Goal: Communication & Community: Answer question/provide support

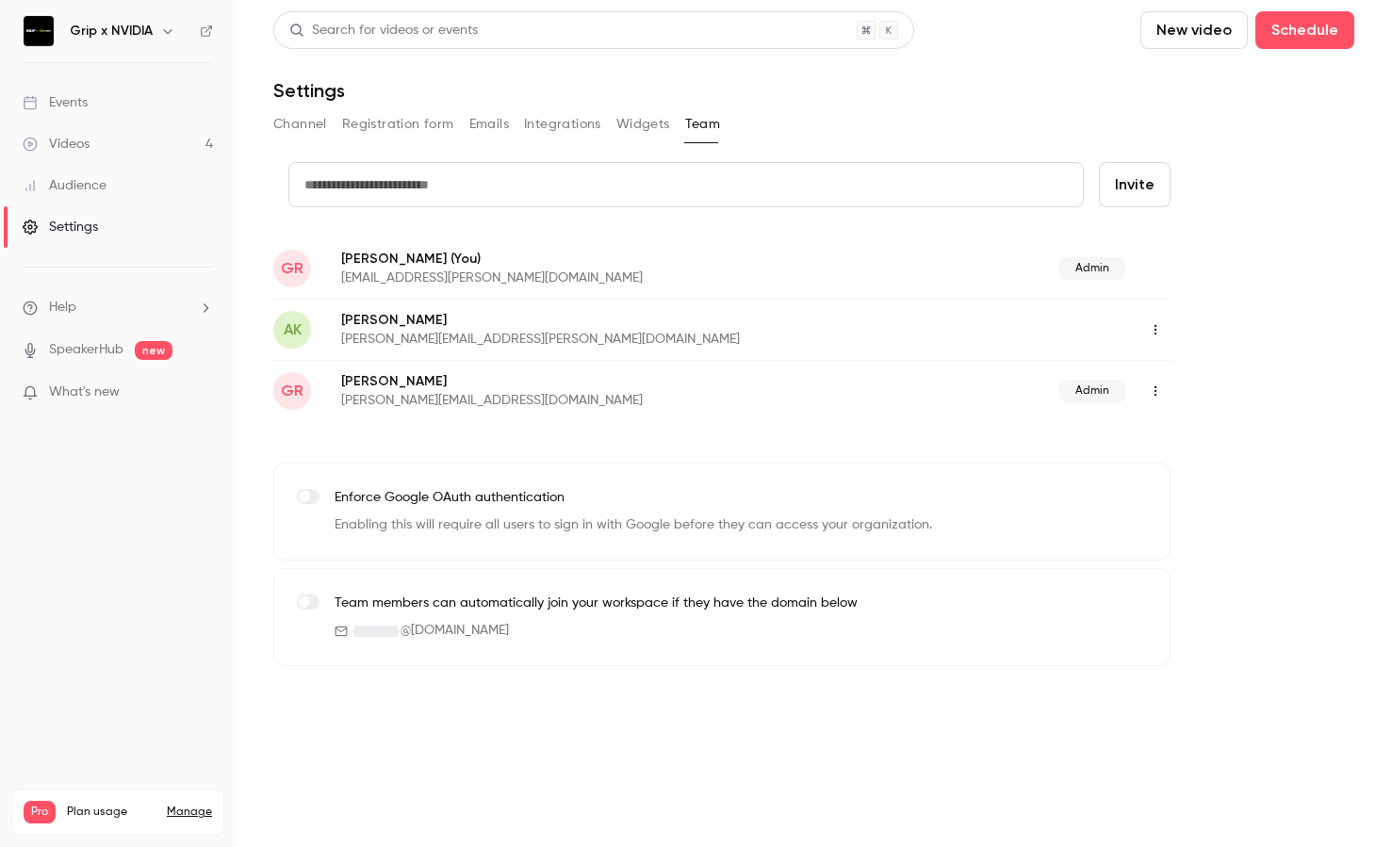
click at [134, 109] on link "Events" at bounding box center [118, 102] width 236 height 41
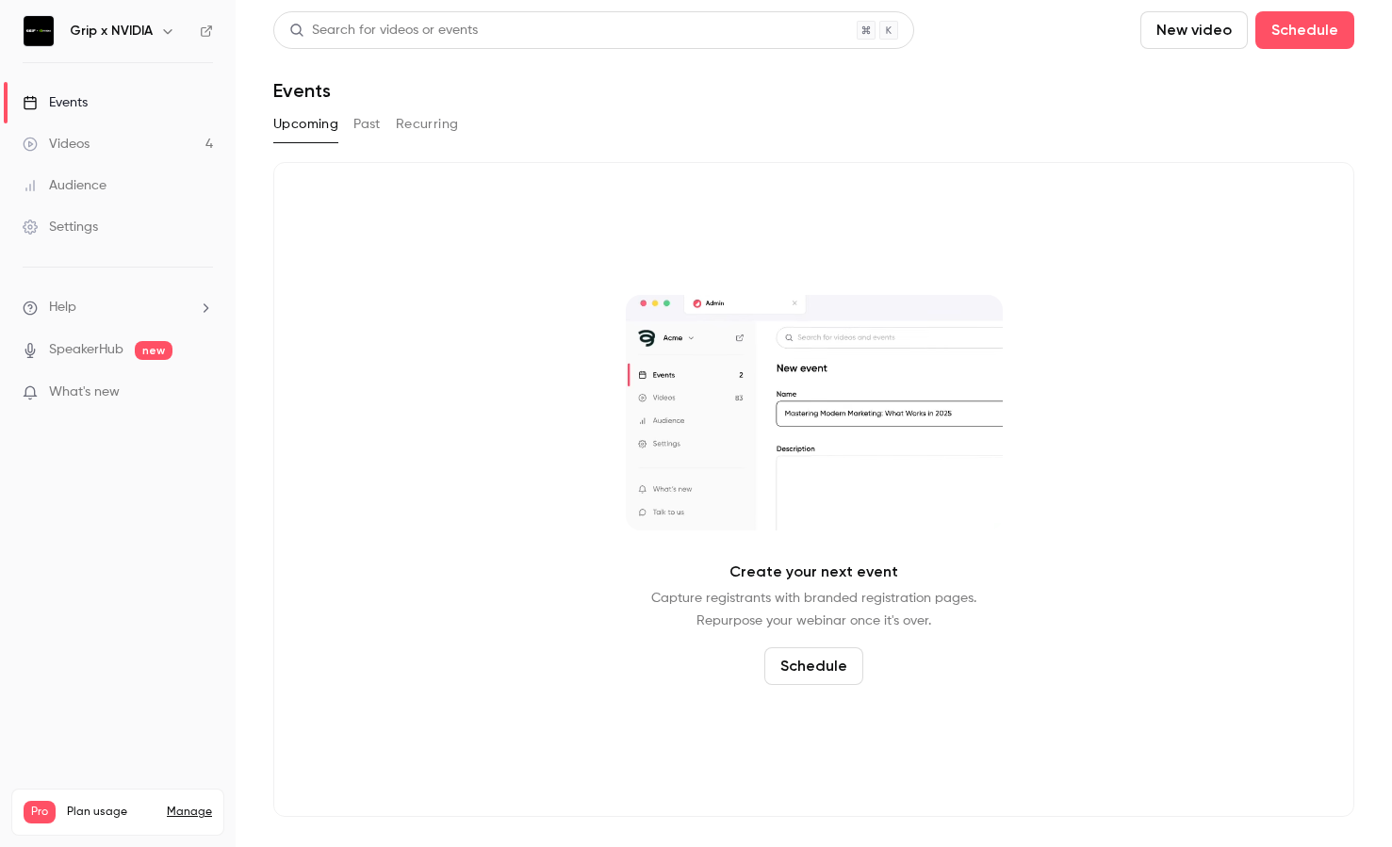
click at [363, 128] on button "Past" at bounding box center [366, 124] width 27 height 30
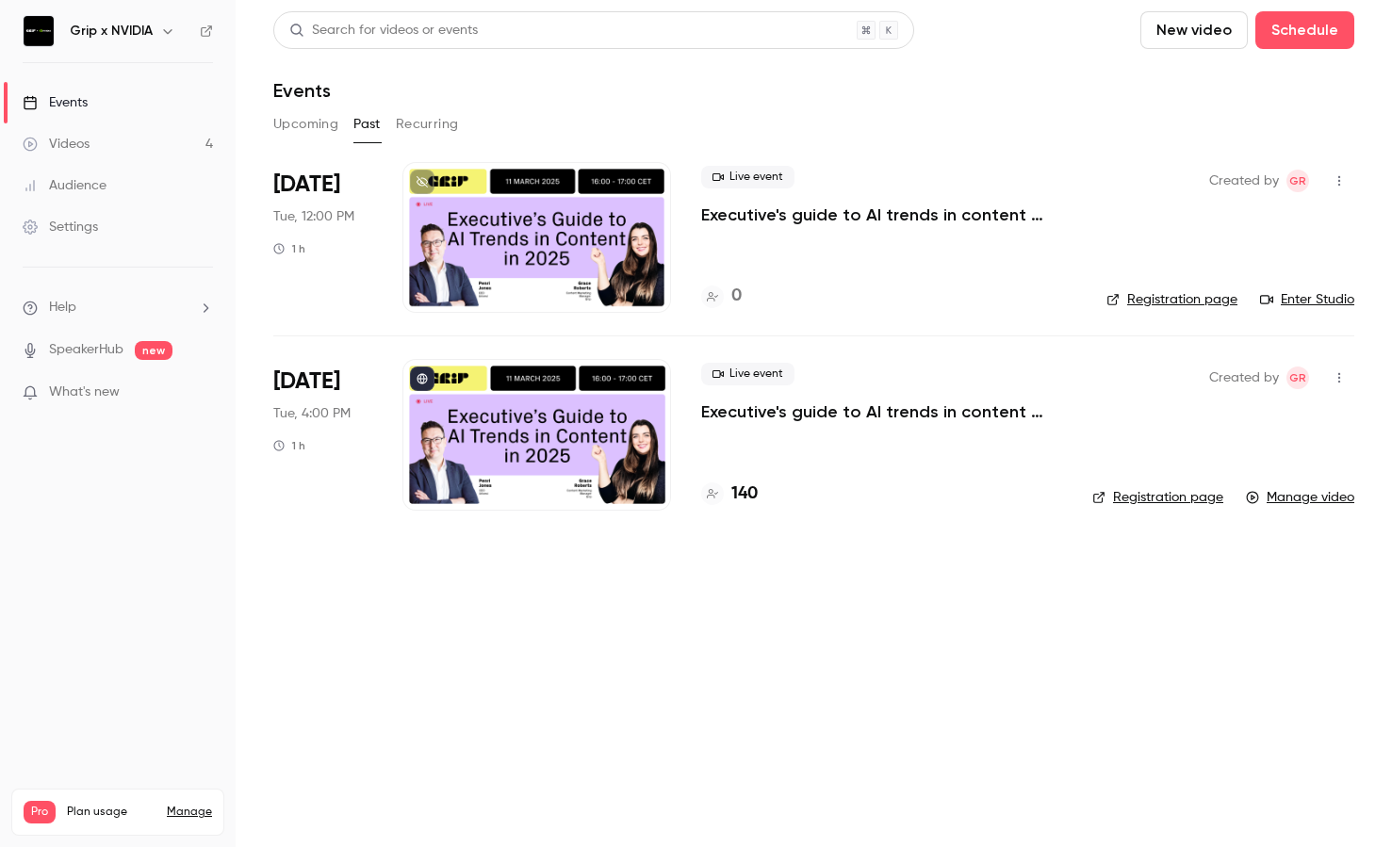
click at [1180, 24] on button "New video" at bounding box center [1193, 30] width 107 height 38
click at [1198, 76] on div "Record" at bounding box center [1262, 82] width 143 height 19
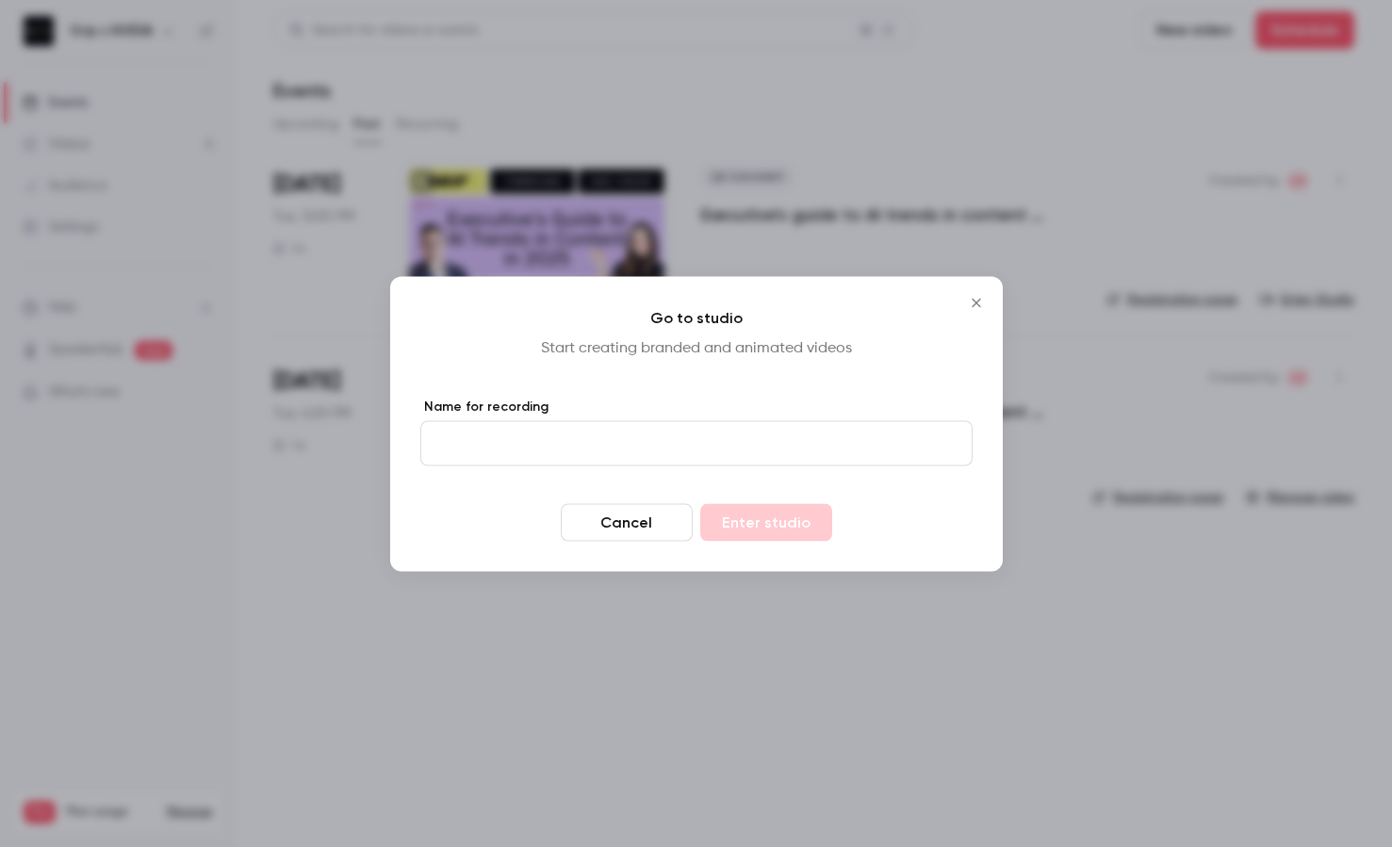
click at [621, 450] on input "Name for recording" at bounding box center [696, 442] width 552 height 45
type input "**********"
click at [749, 529] on button "Enter studio" at bounding box center [766, 522] width 132 height 38
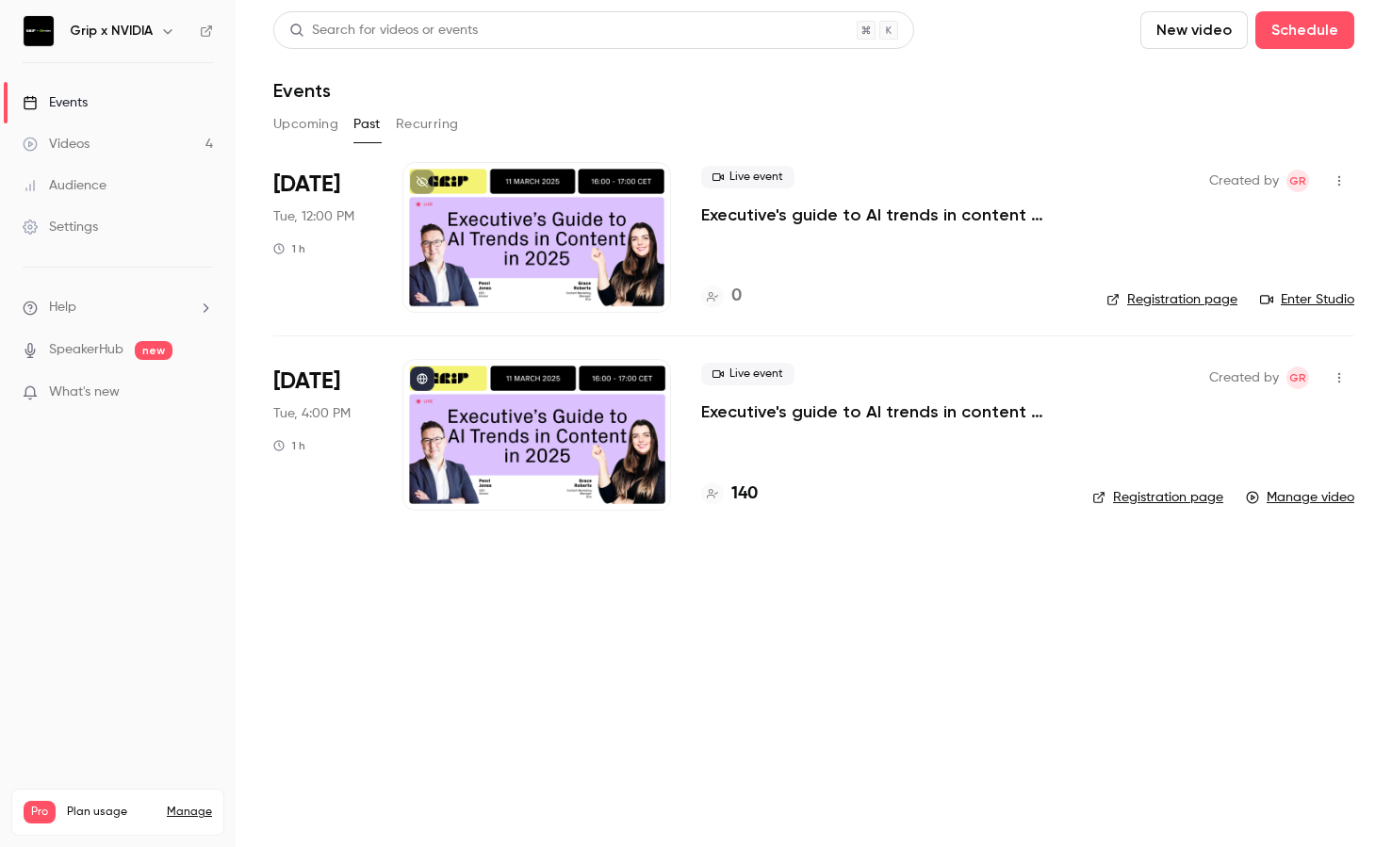
click at [108, 34] on h6 "Grip x NVIDIA" at bounding box center [111, 31] width 83 height 19
click at [174, 22] on button "button" at bounding box center [167, 31] width 23 height 23
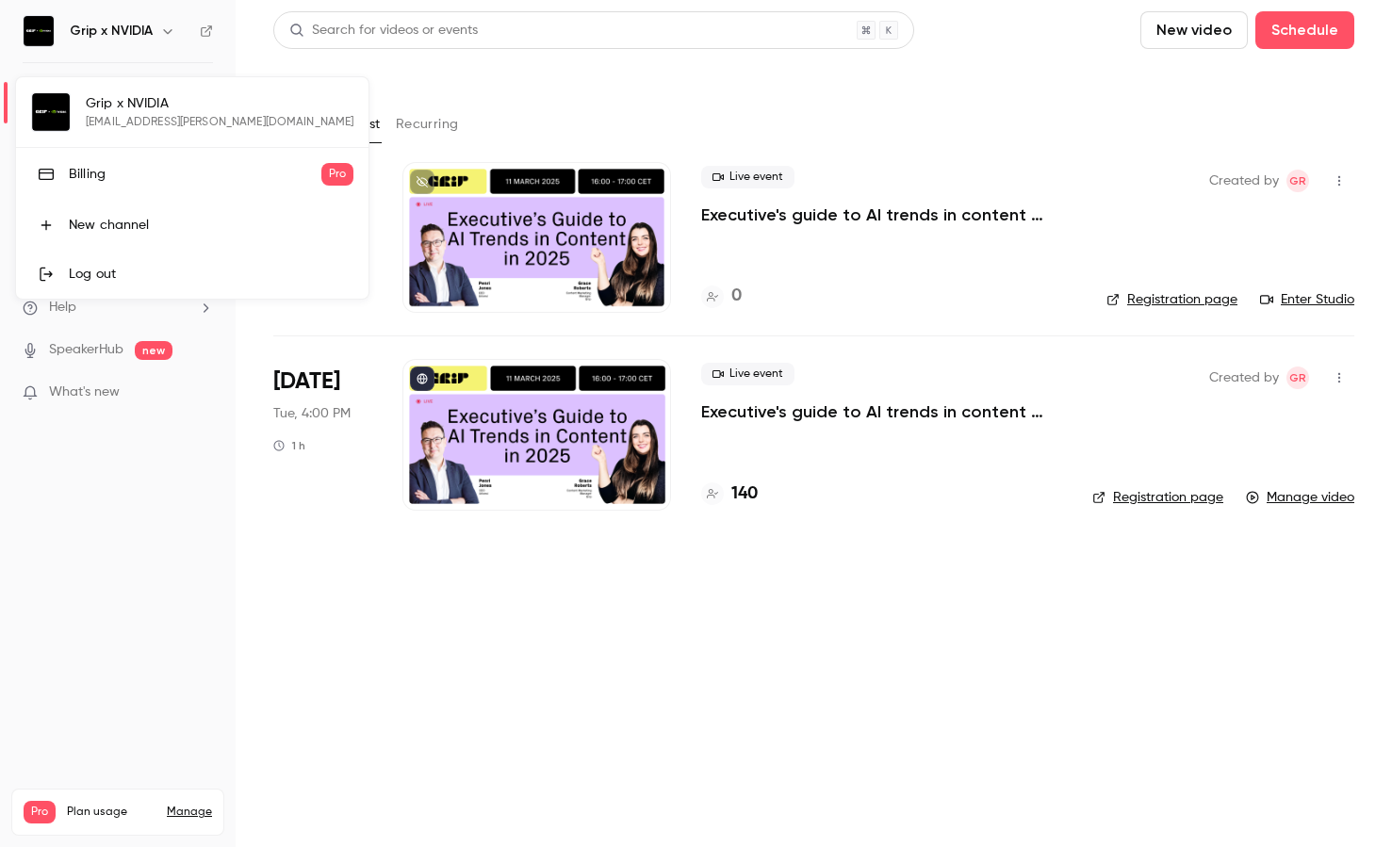
click at [174, 22] on div at bounding box center [696, 423] width 1392 height 847
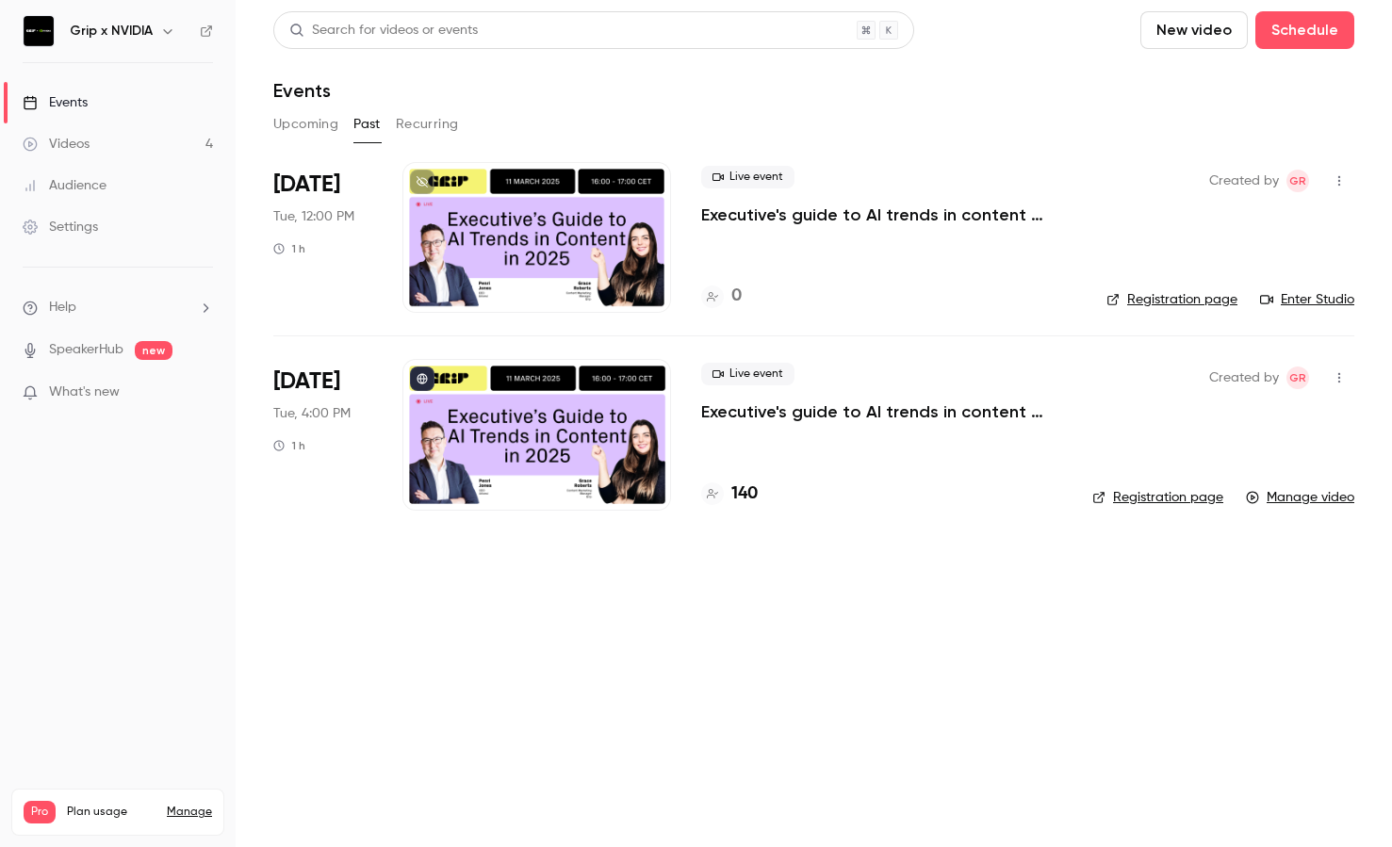
click at [174, 22] on button "button" at bounding box center [167, 31] width 23 height 23
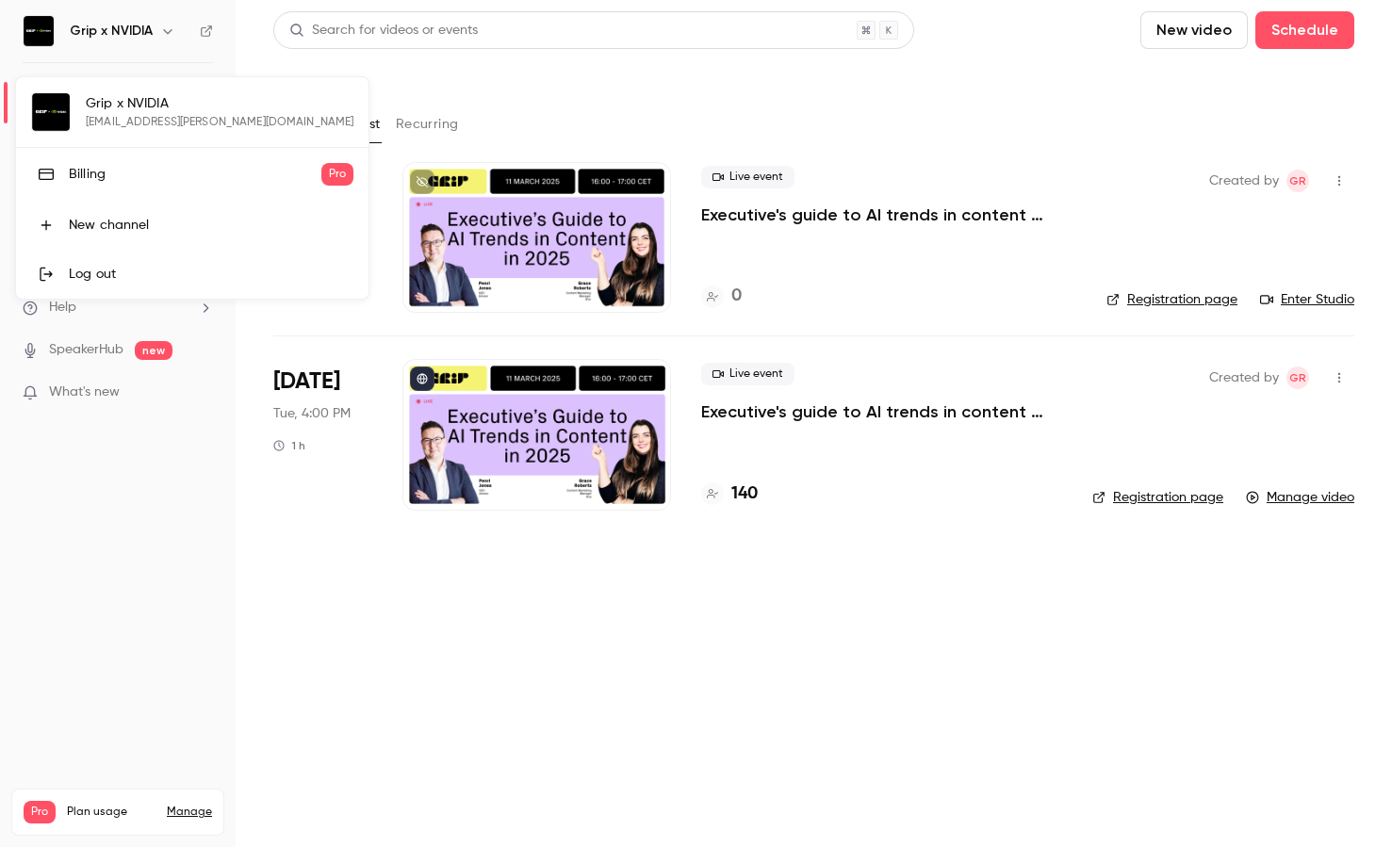
click at [174, 22] on div at bounding box center [696, 423] width 1392 height 847
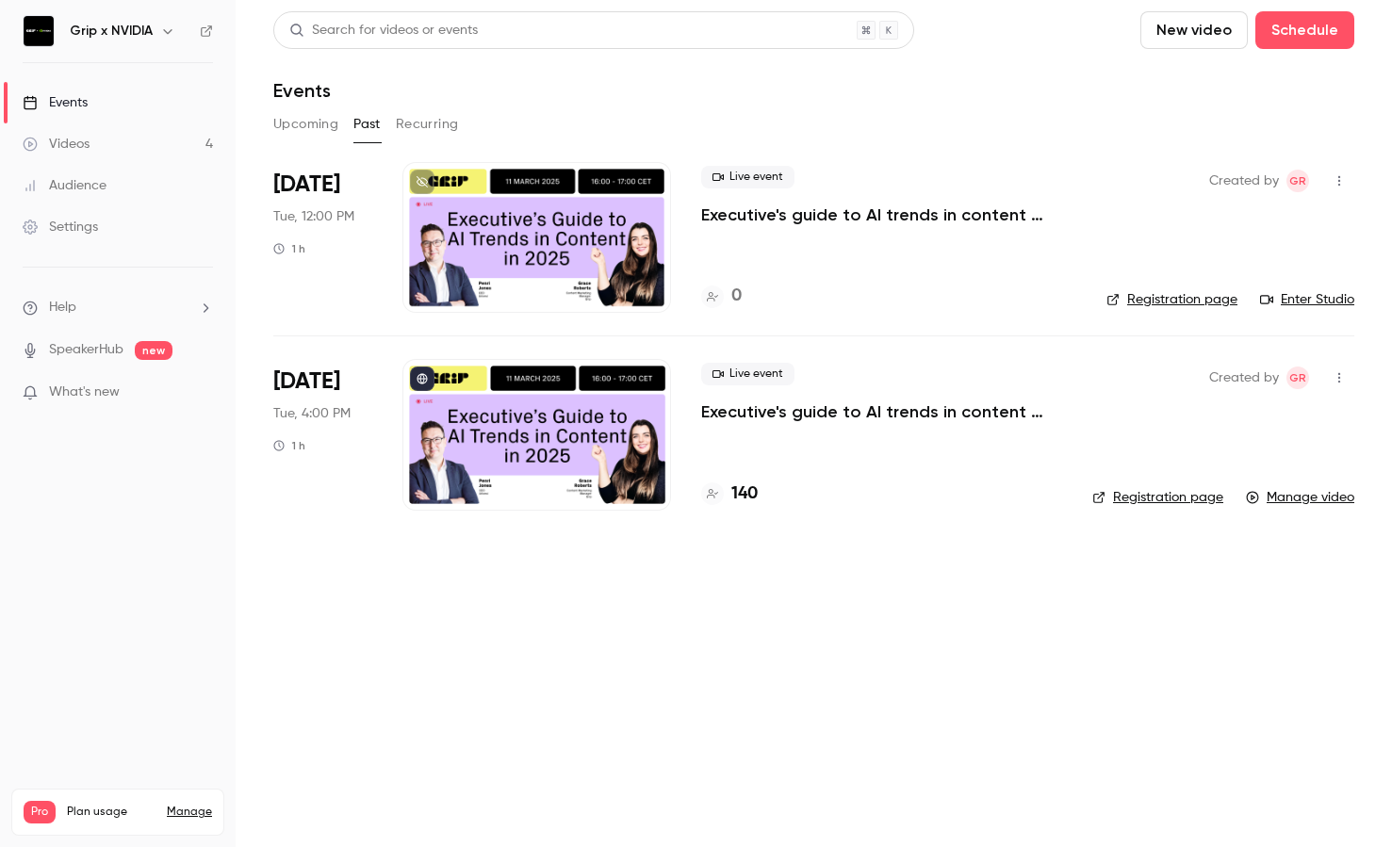
click at [93, 235] on div "Settings" at bounding box center [60, 227] width 75 height 19
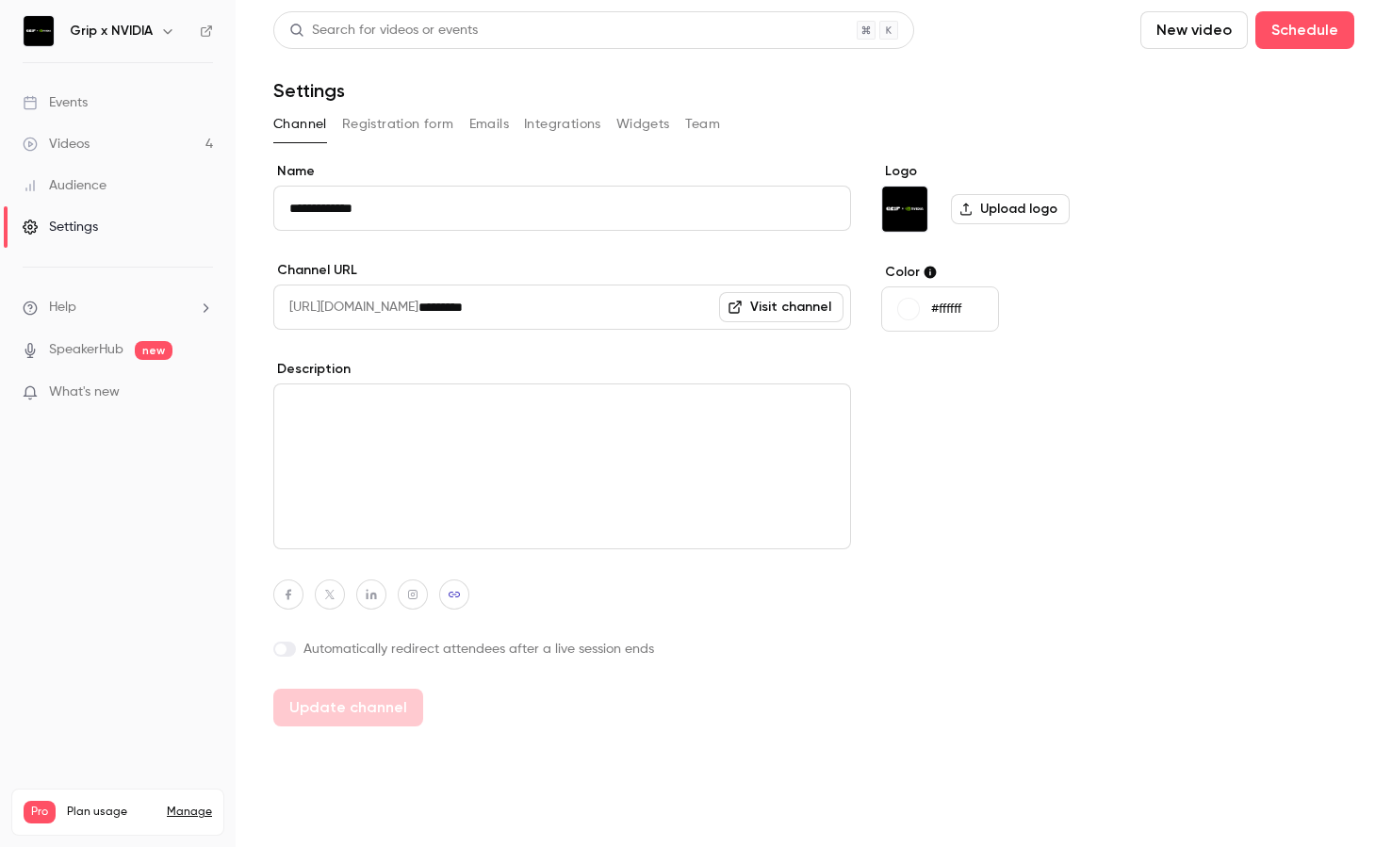
click at [363, 124] on button "Registration form" at bounding box center [398, 124] width 112 height 30
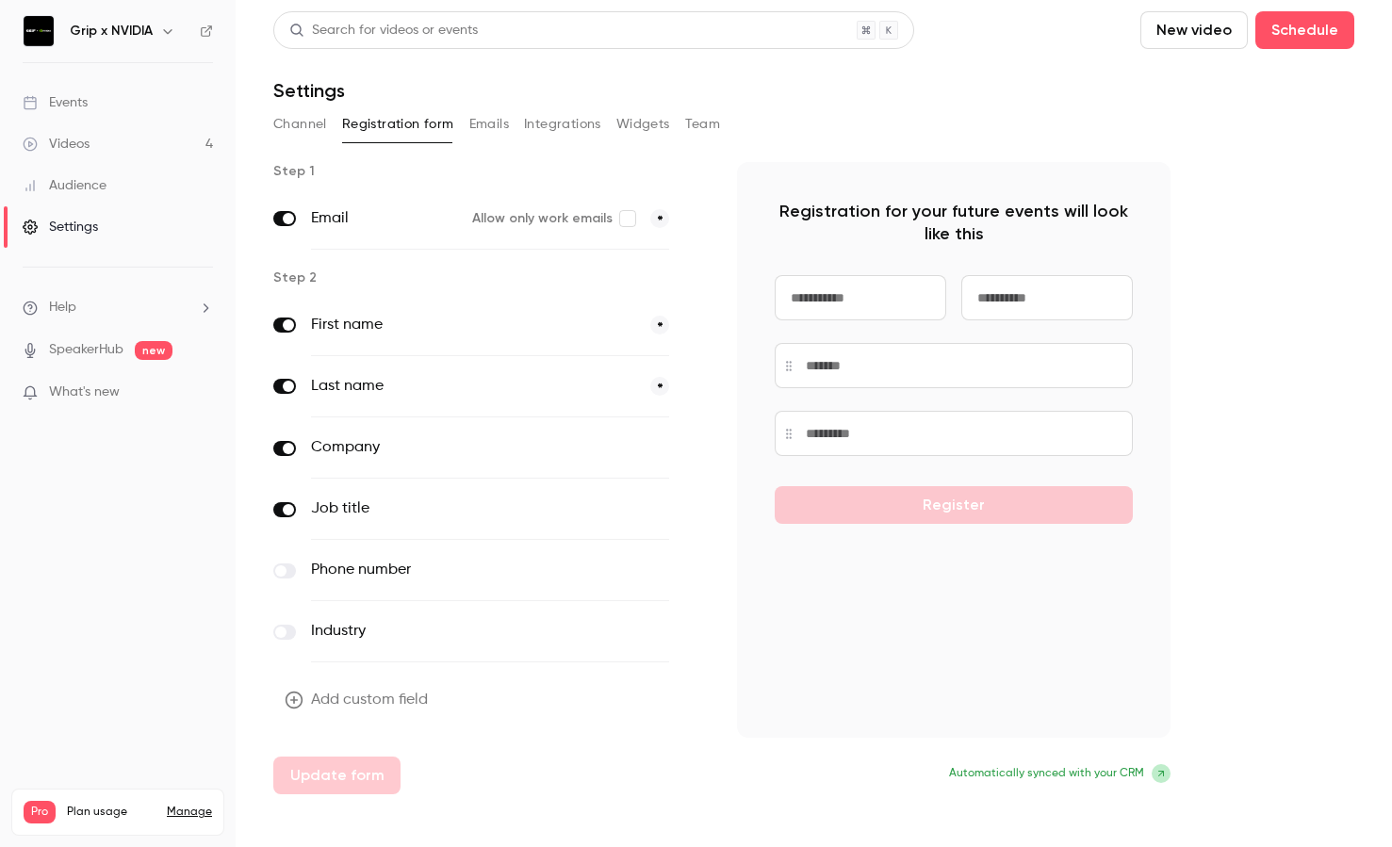
click at [489, 121] on button "Emails" at bounding box center [489, 124] width 40 height 30
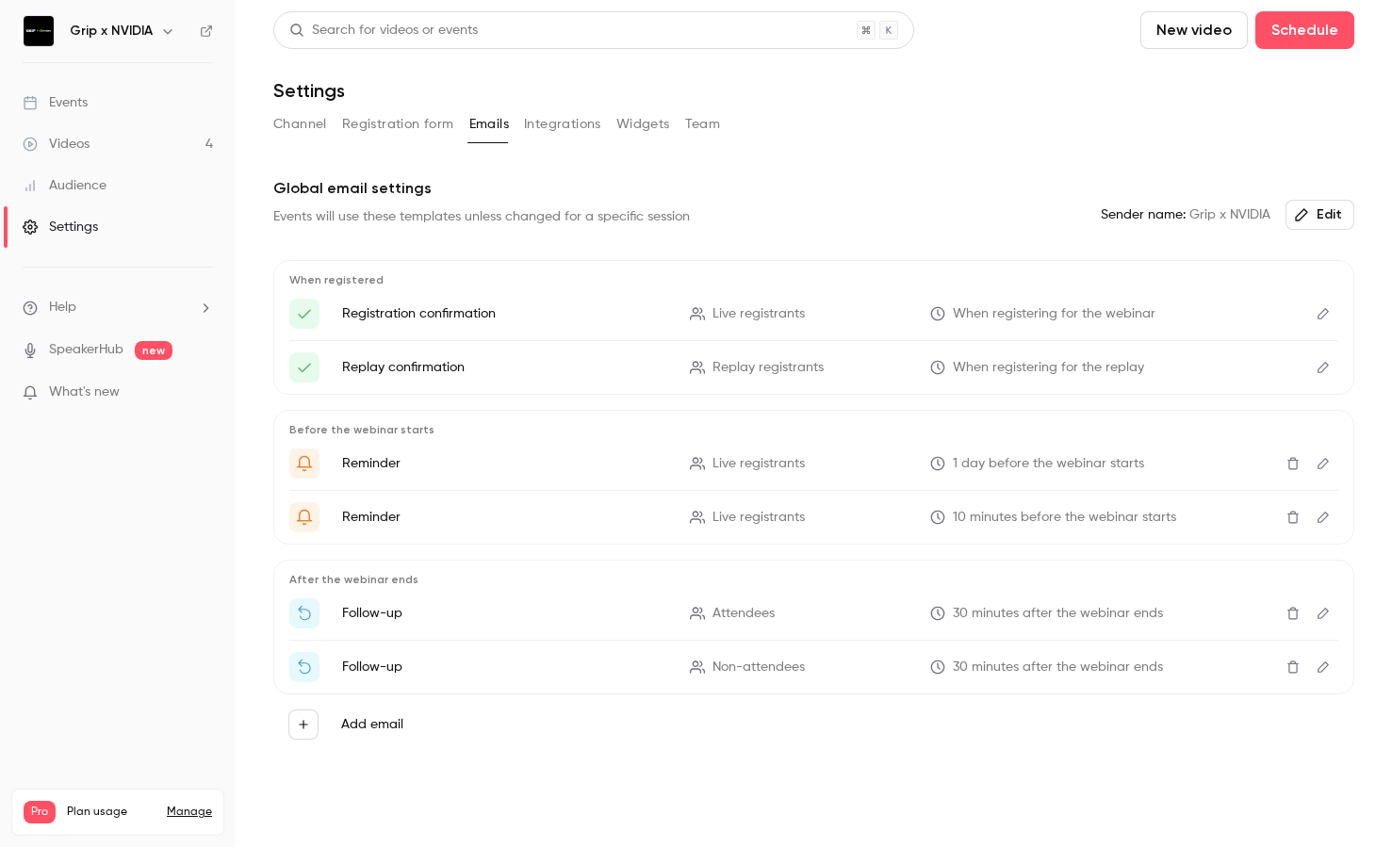
click at [717, 122] on button "Team" at bounding box center [703, 124] width 36 height 30
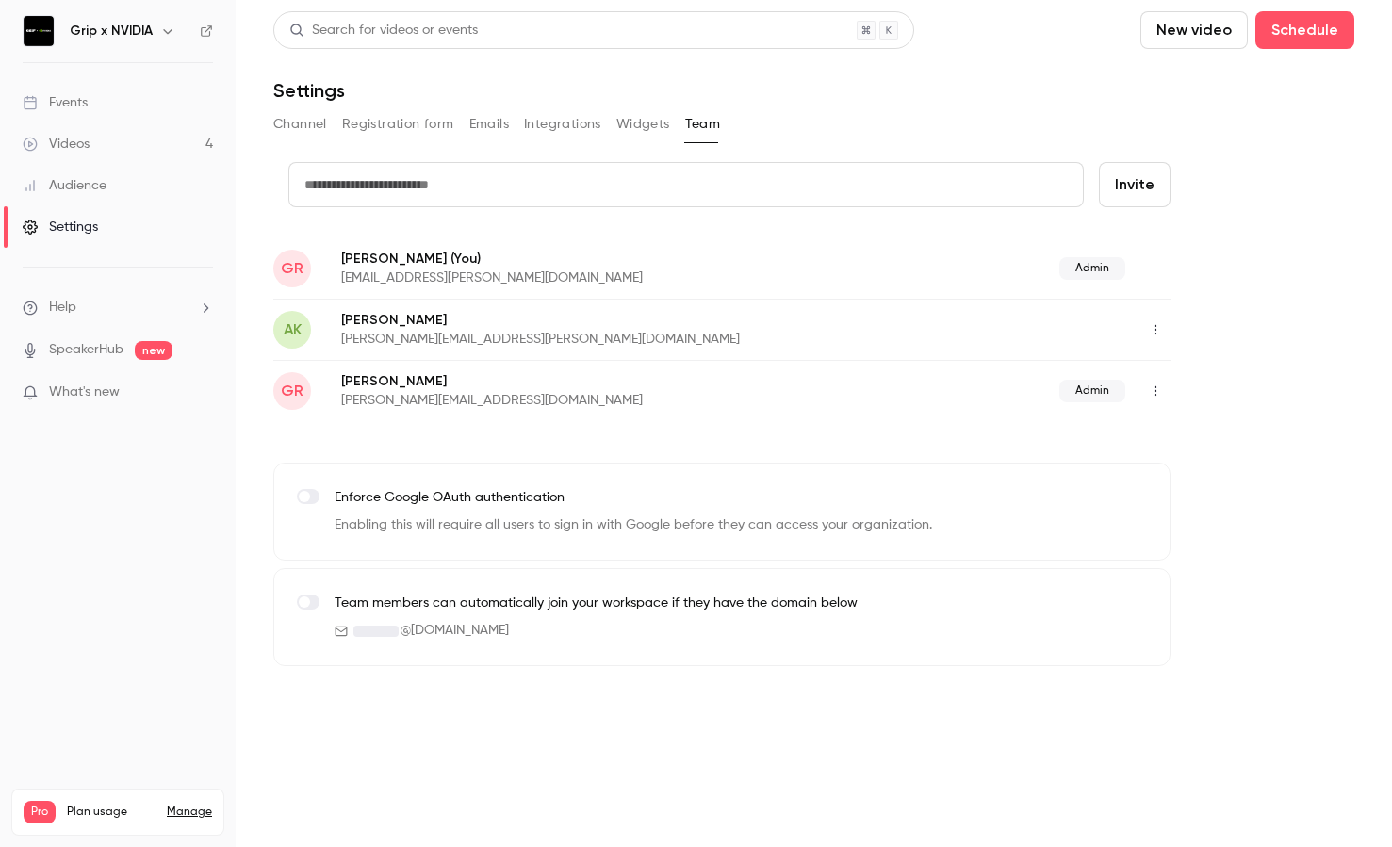
click at [654, 128] on button "Widgets" at bounding box center [643, 124] width 54 height 30
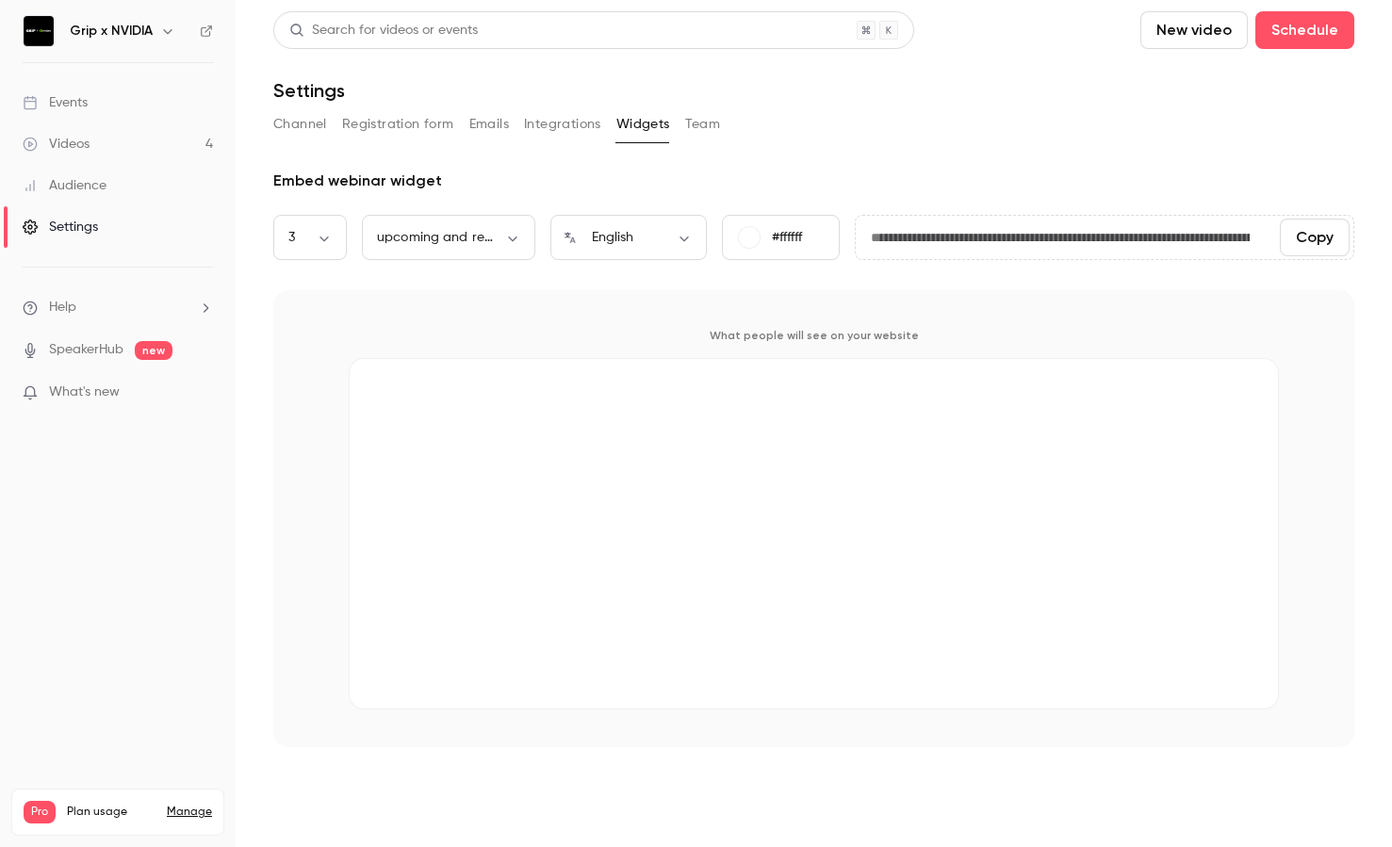
click at [574, 127] on button "Integrations" at bounding box center [562, 124] width 77 height 30
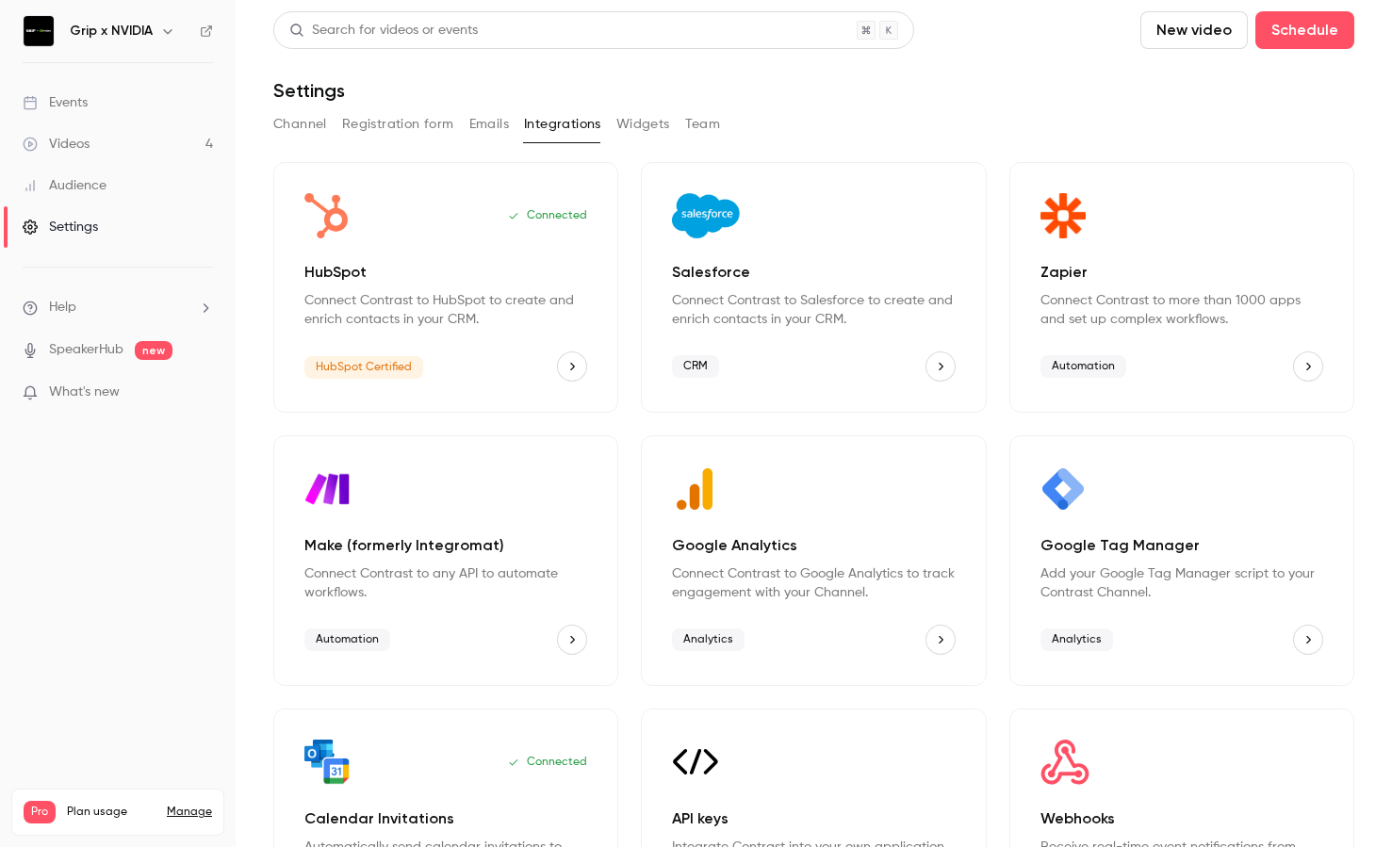
click at [90, 141] on link "Videos 4" at bounding box center [118, 143] width 236 height 41
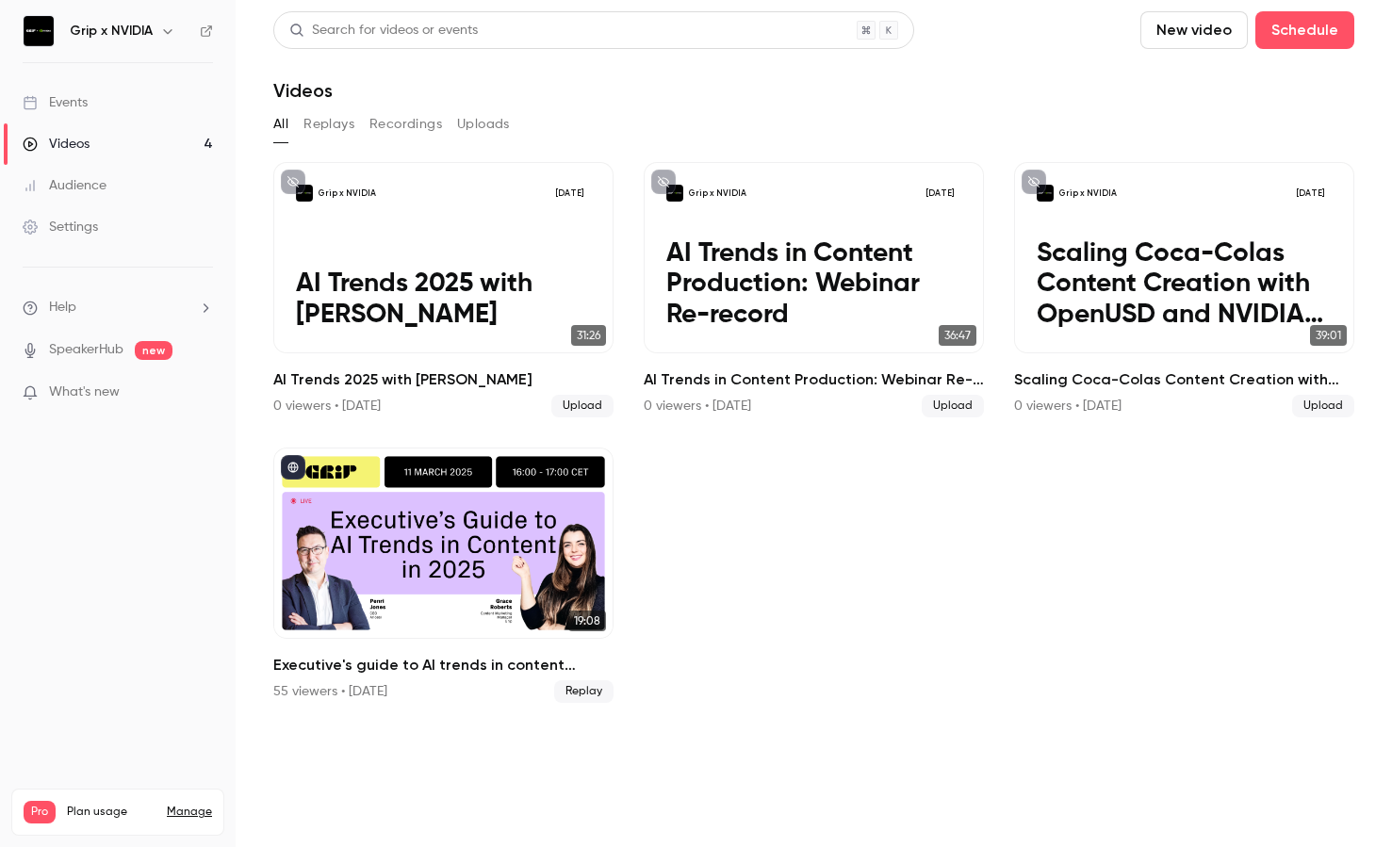
click at [72, 179] on div "Audience" at bounding box center [65, 185] width 84 height 19
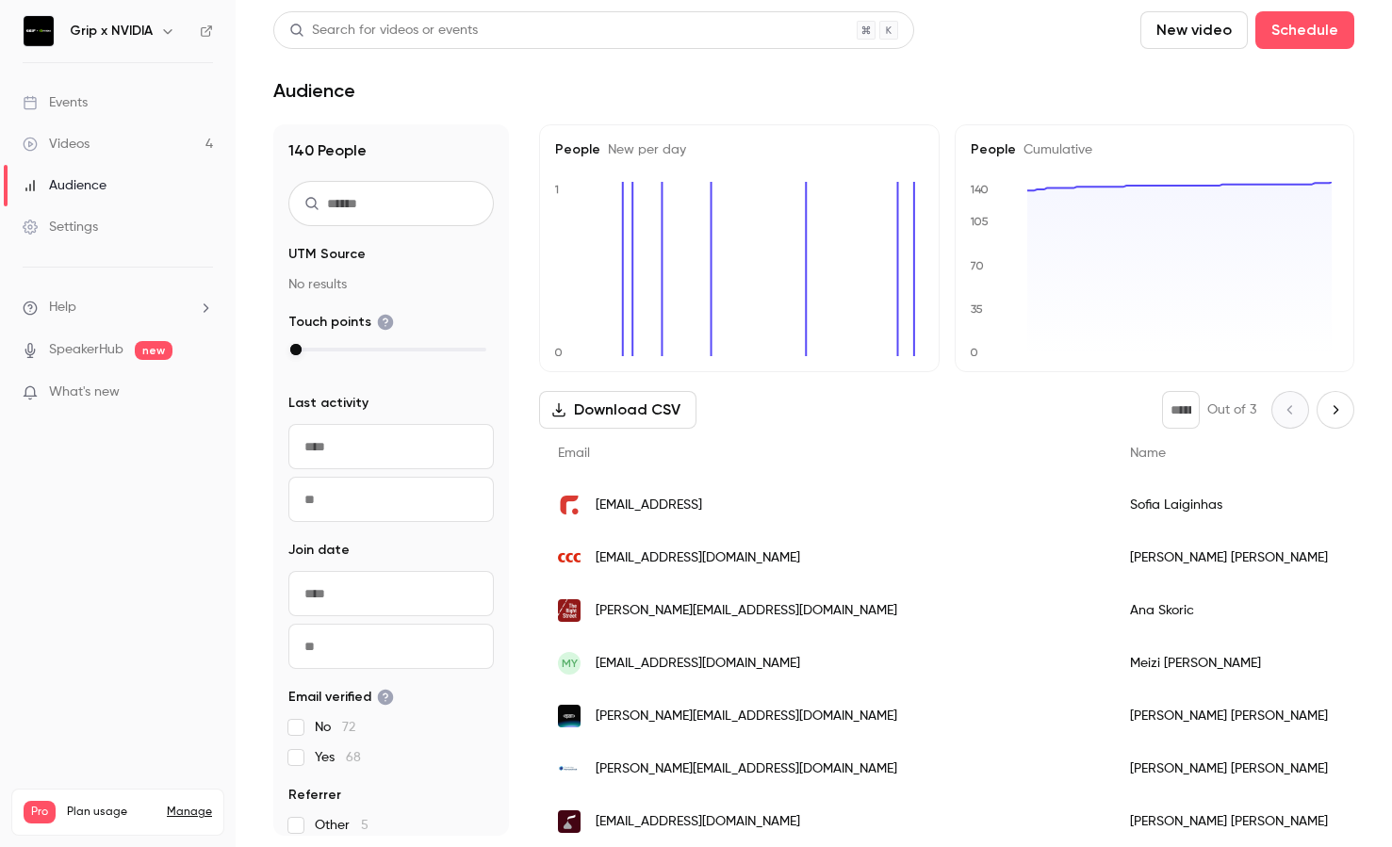
click at [85, 230] on div "Settings" at bounding box center [60, 227] width 75 height 19
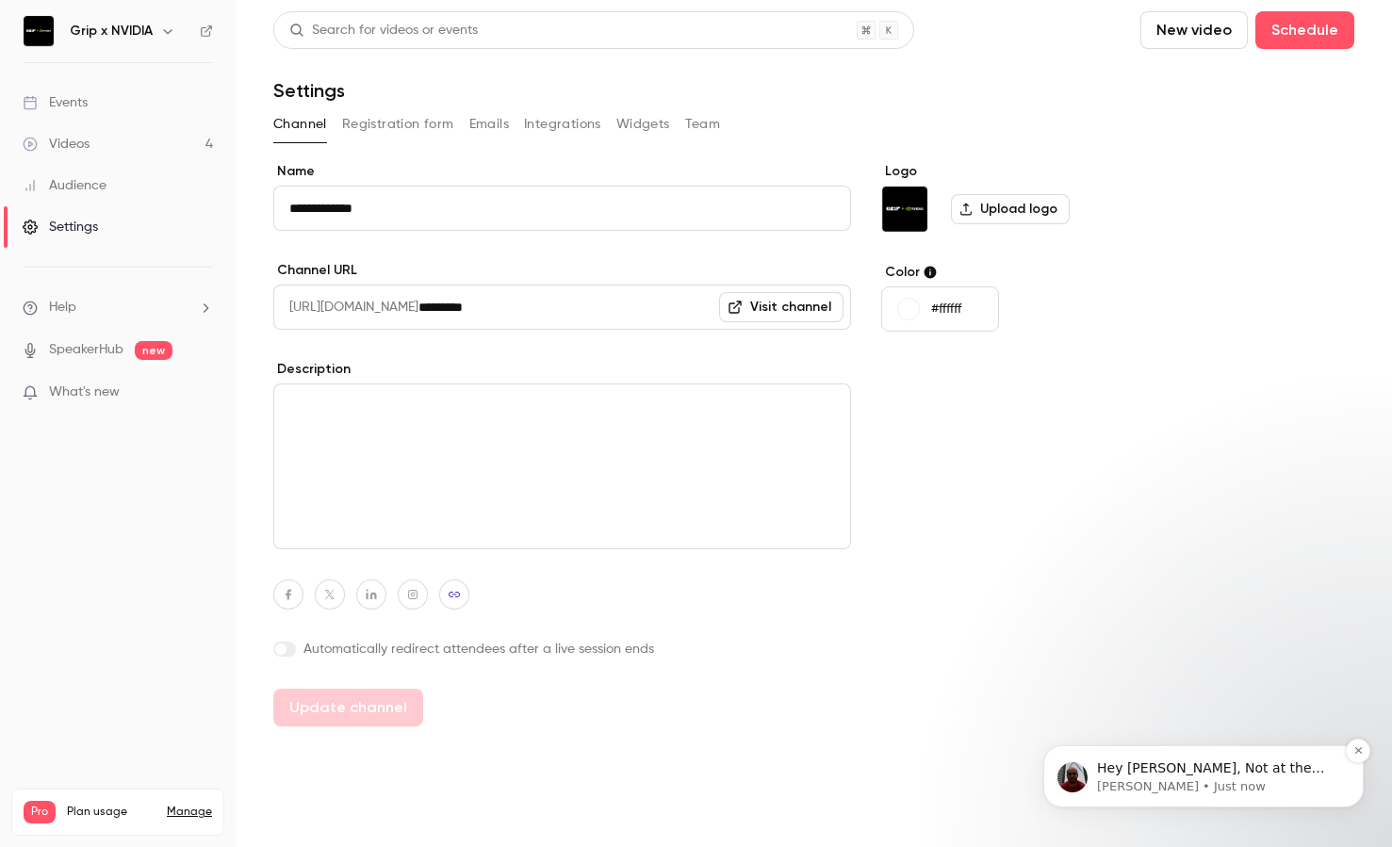
click at [1216, 774] on span "Hey [PERSON_NAME], Not at the moment, but we're working on this feature, so it …" at bounding box center [1214, 823] width 234 height 127
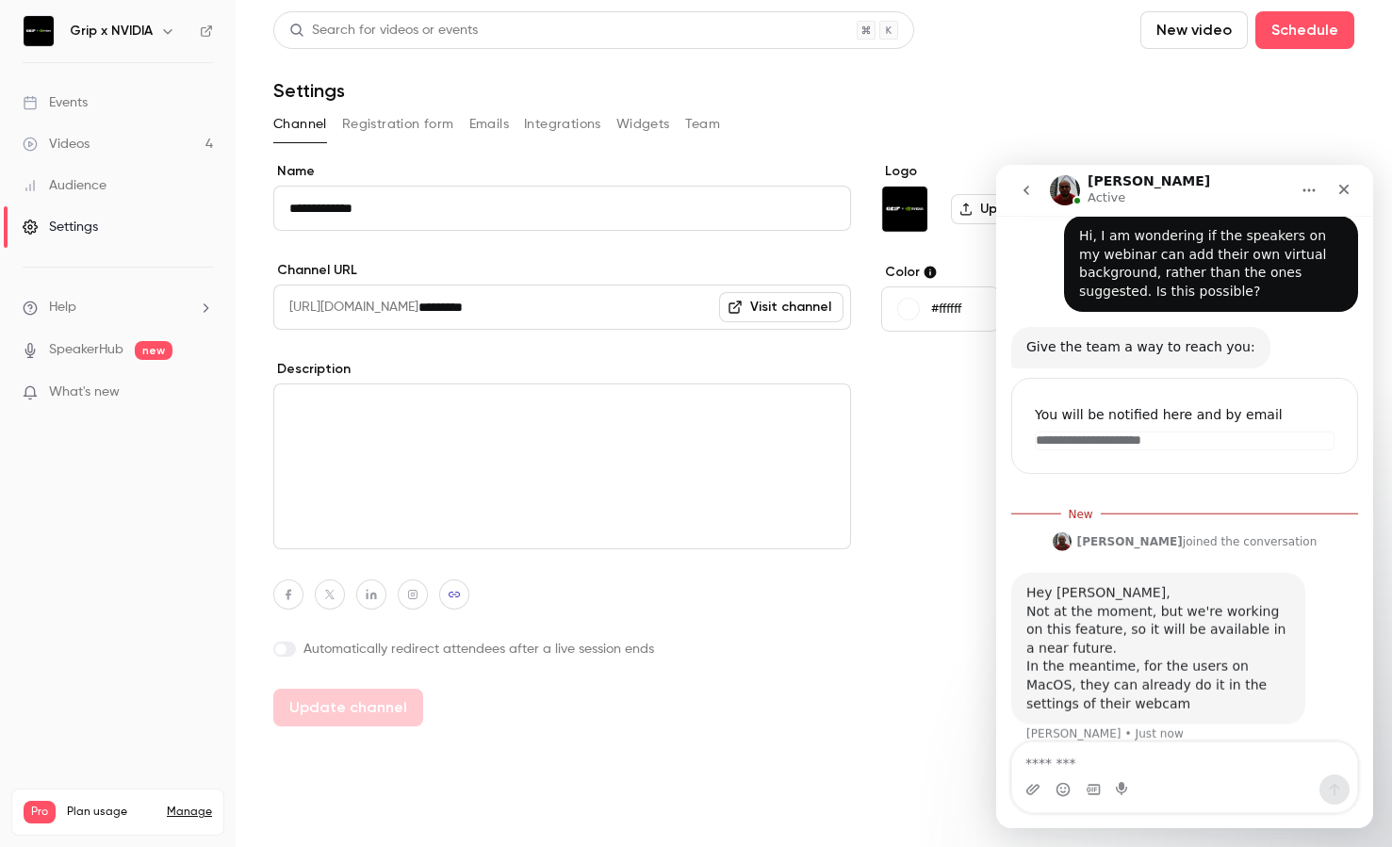
scroll to position [188, 0]
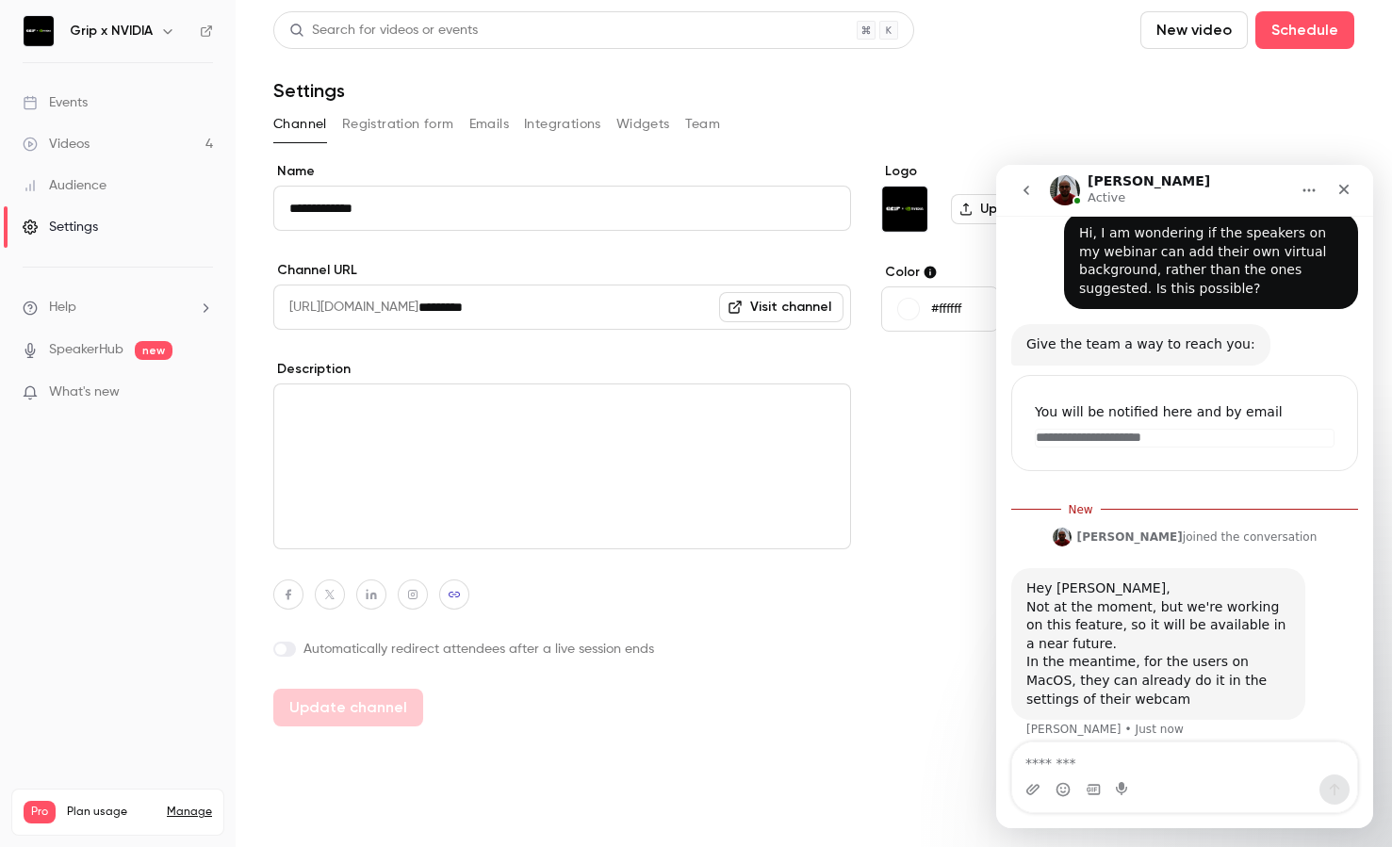
click at [1217, 768] on textarea "Message…" at bounding box center [1184, 759] width 345 height 32
click at [1206, 766] on textarea "Message…" at bounding box center [1184, 759] width 345 height 32
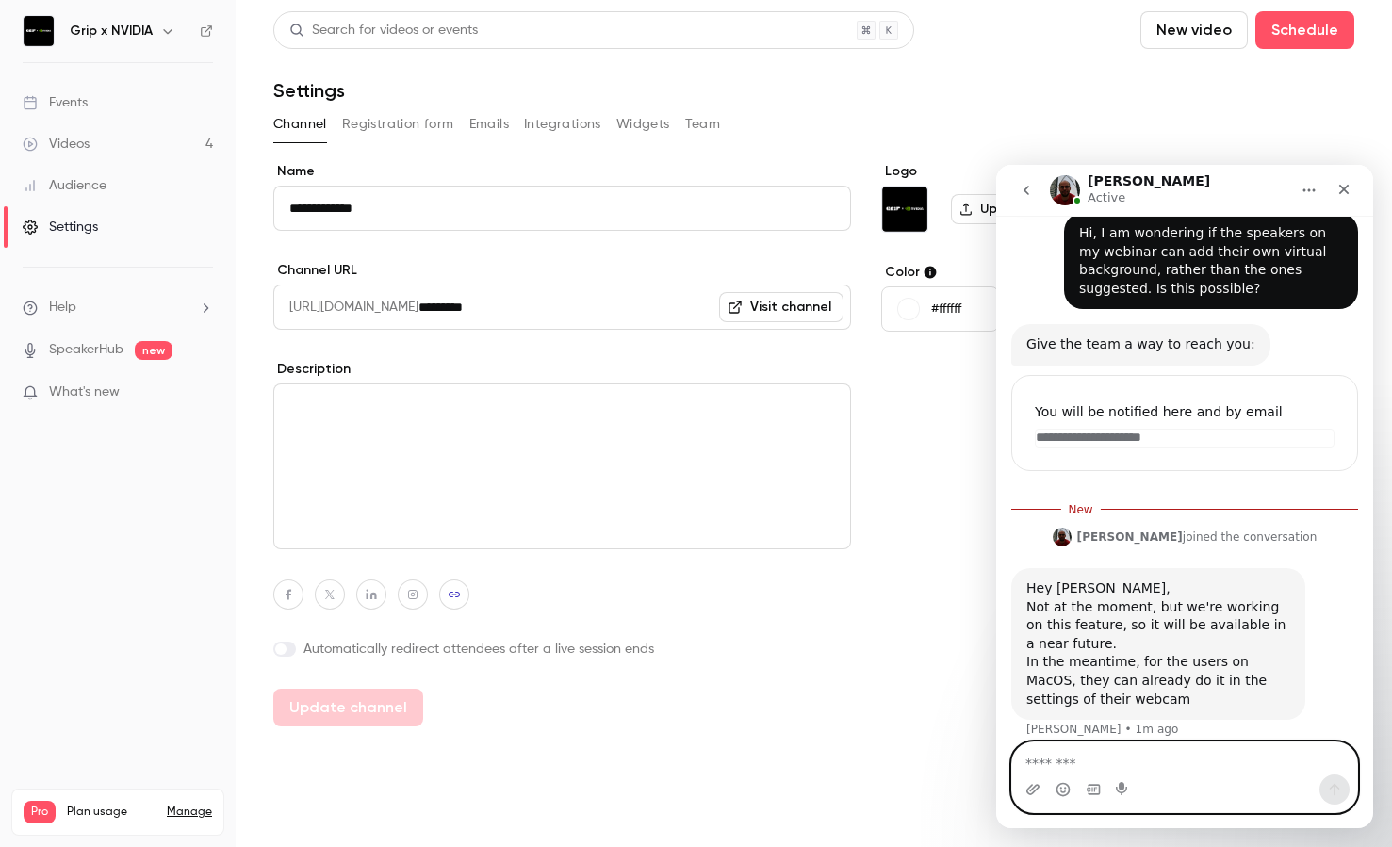
scroll to position [3, 0]
type textarea "**********"
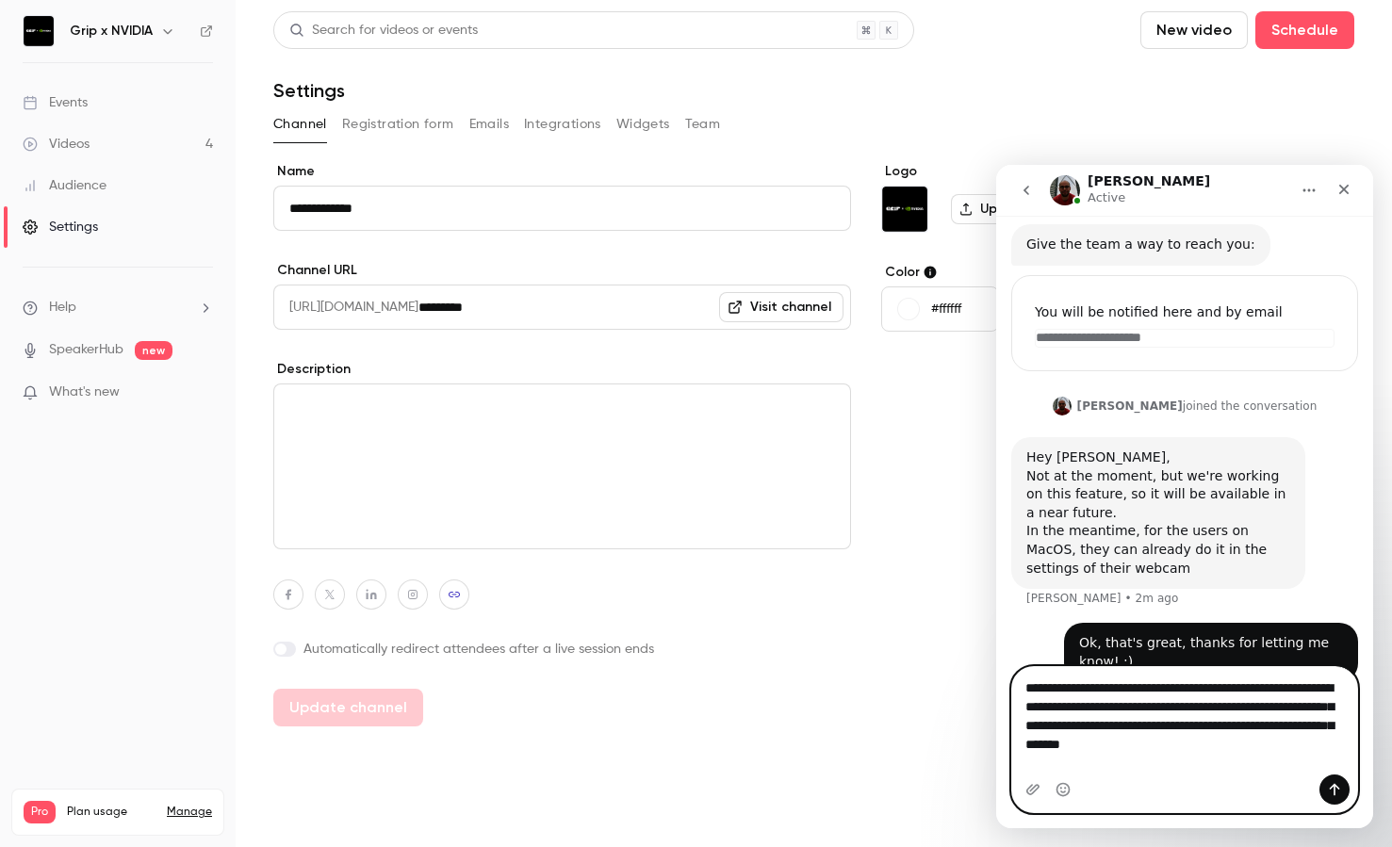
scroll to position [306, 0]
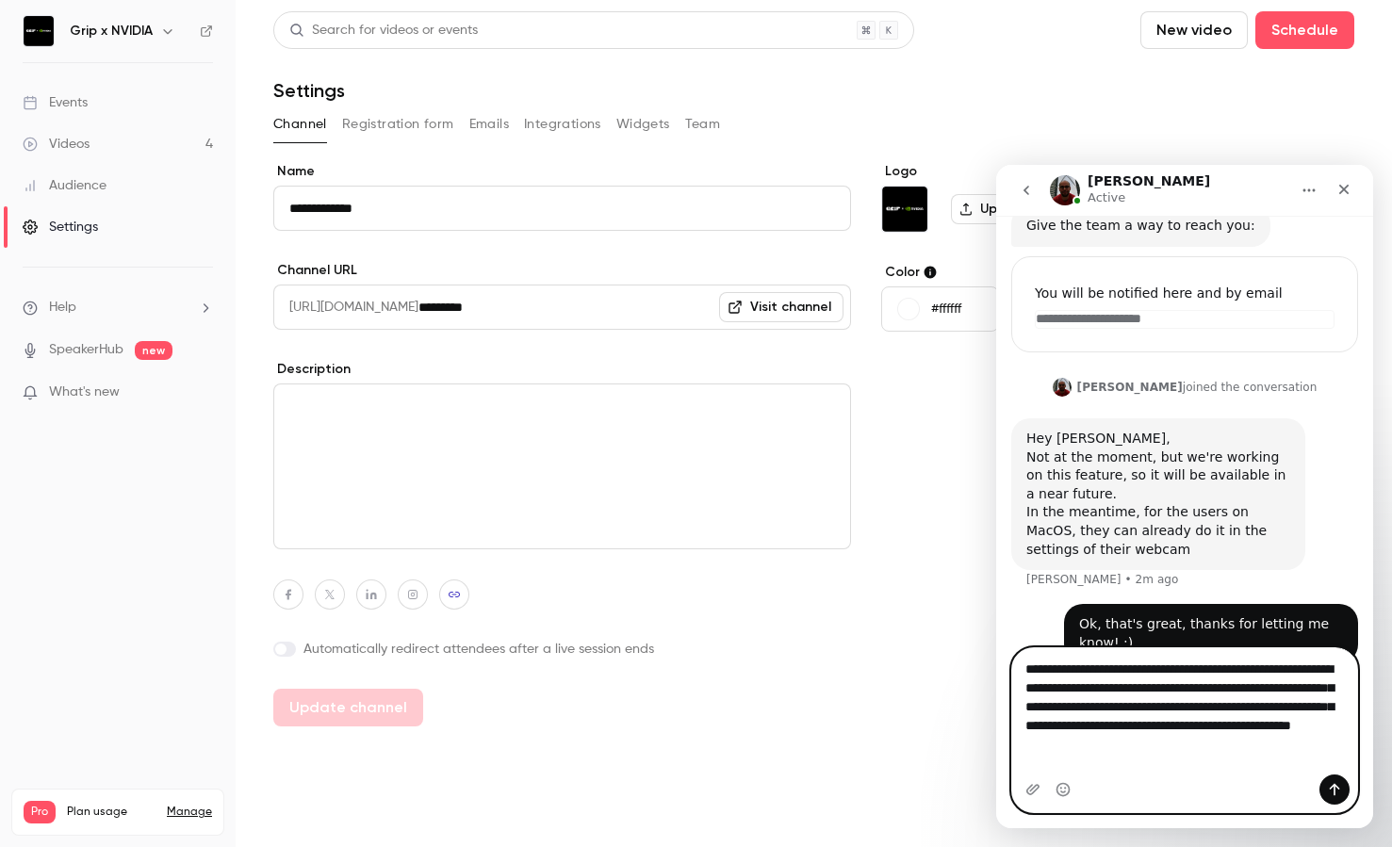
type textarea "**********"
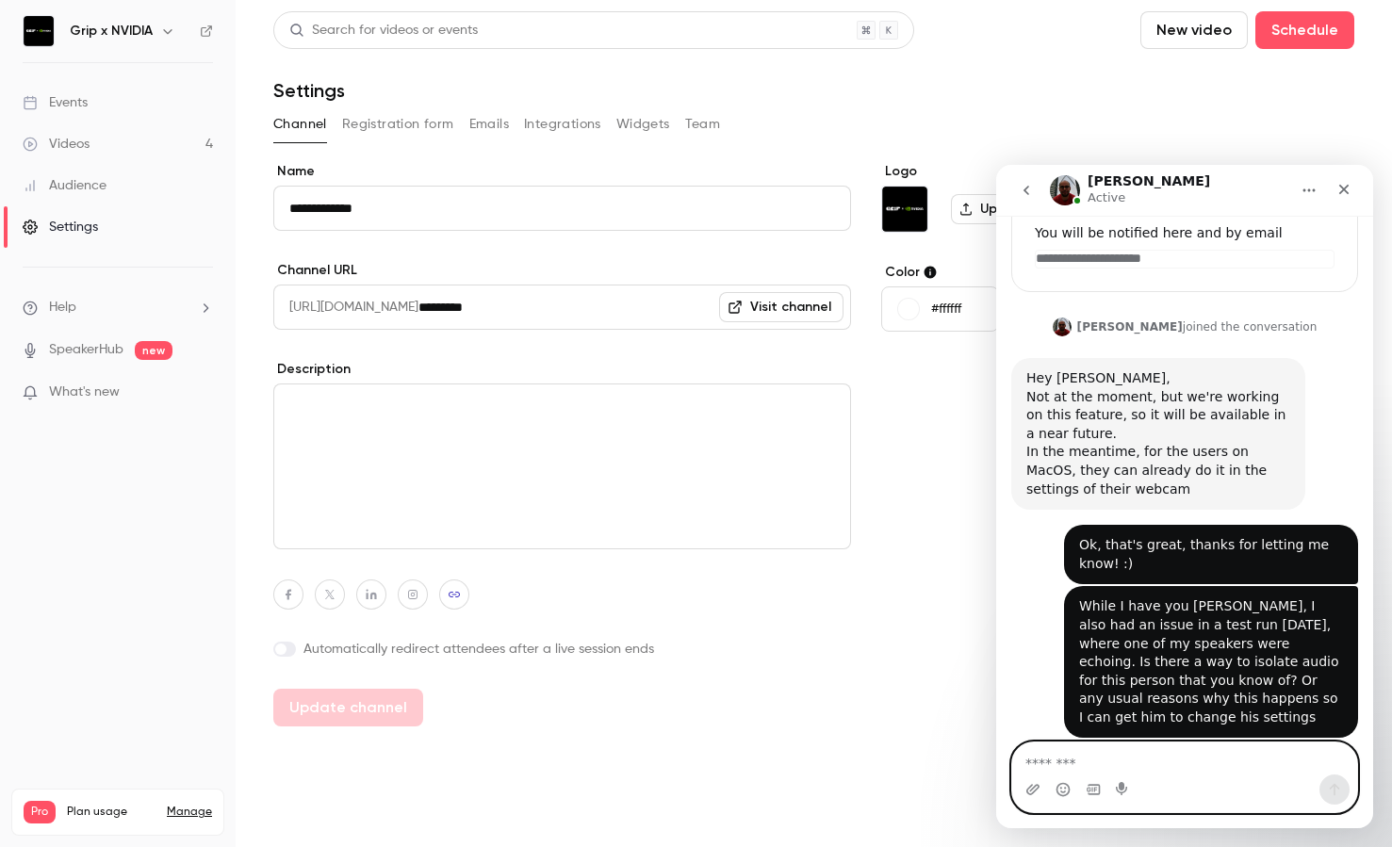
scroll to position [3, 0]
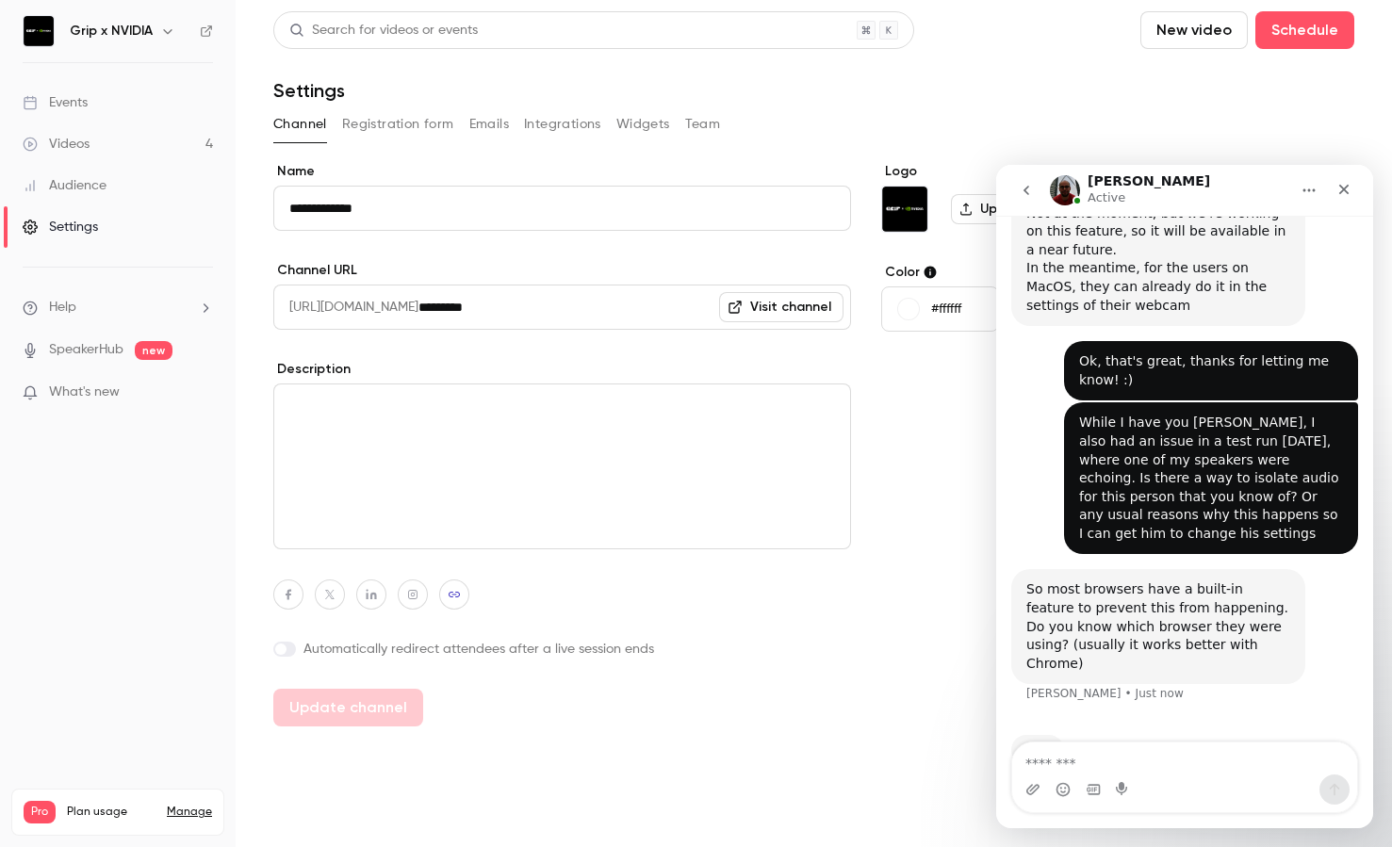
click at [1235, 726] on div "Typing" at bounding box center [1184, 762] width 347 height 73
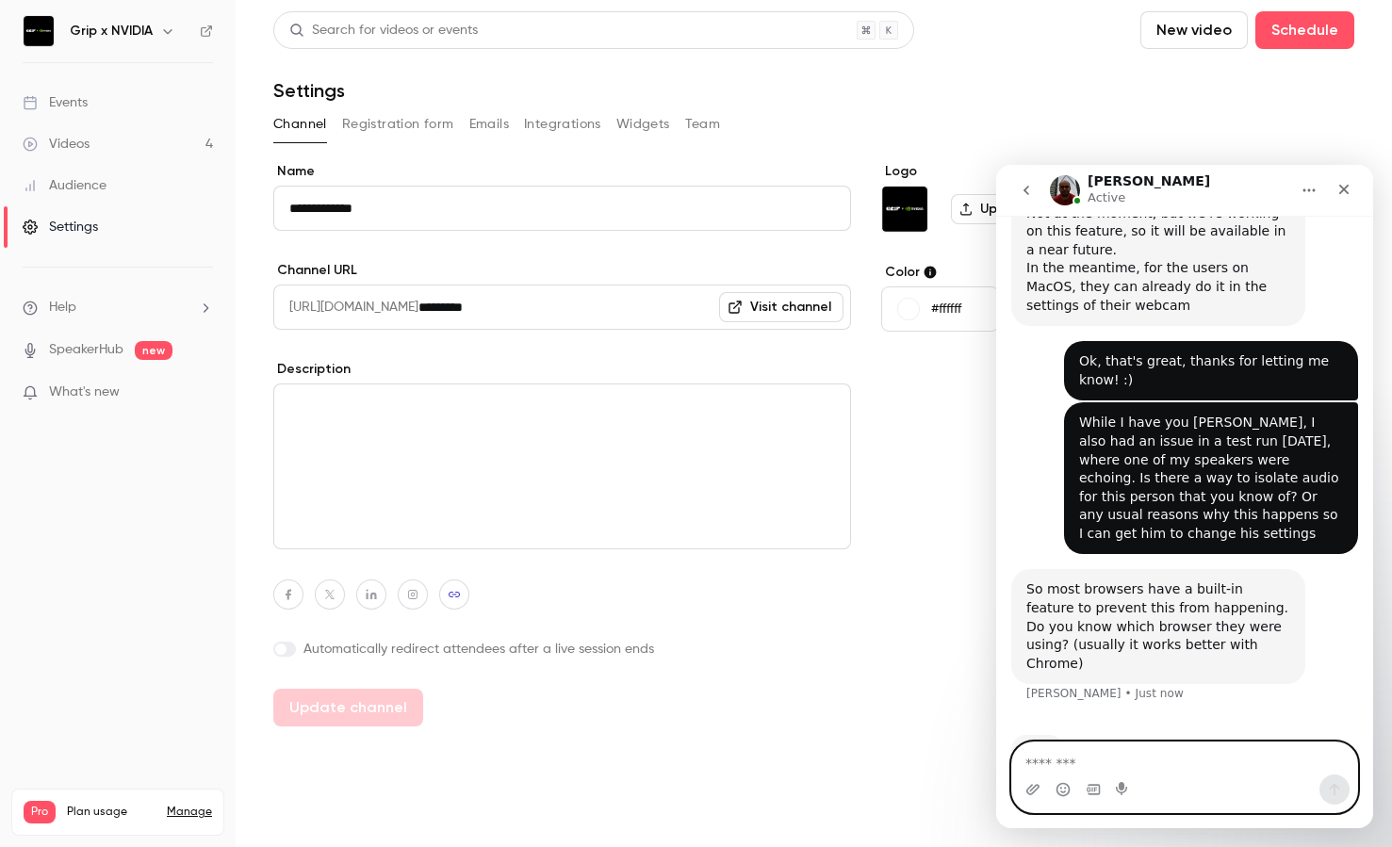
click at [1162, 758] on textarea "Message…" at bounding box center [1184, 759] width 345 height 32
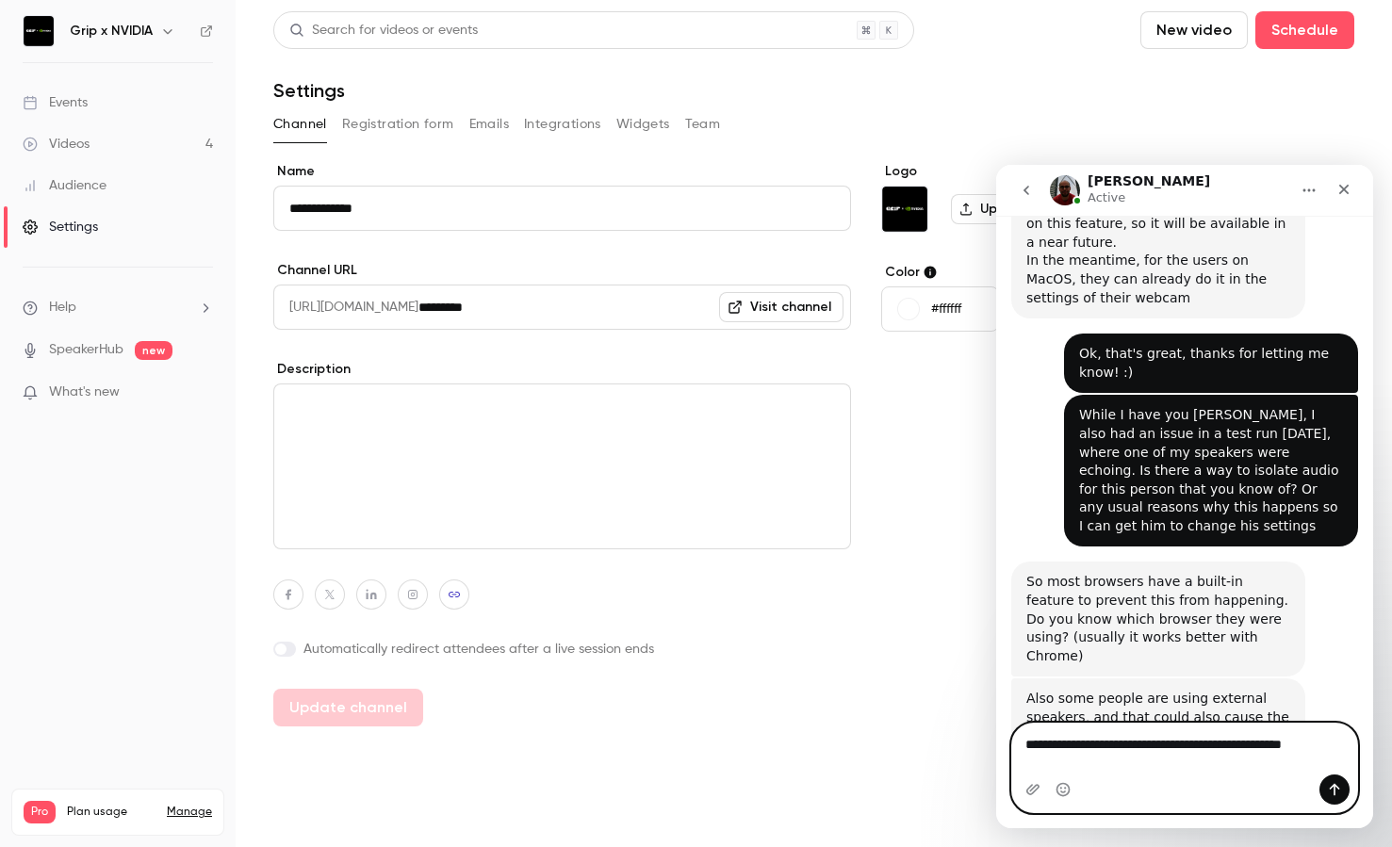
scroll to position [577, 0]
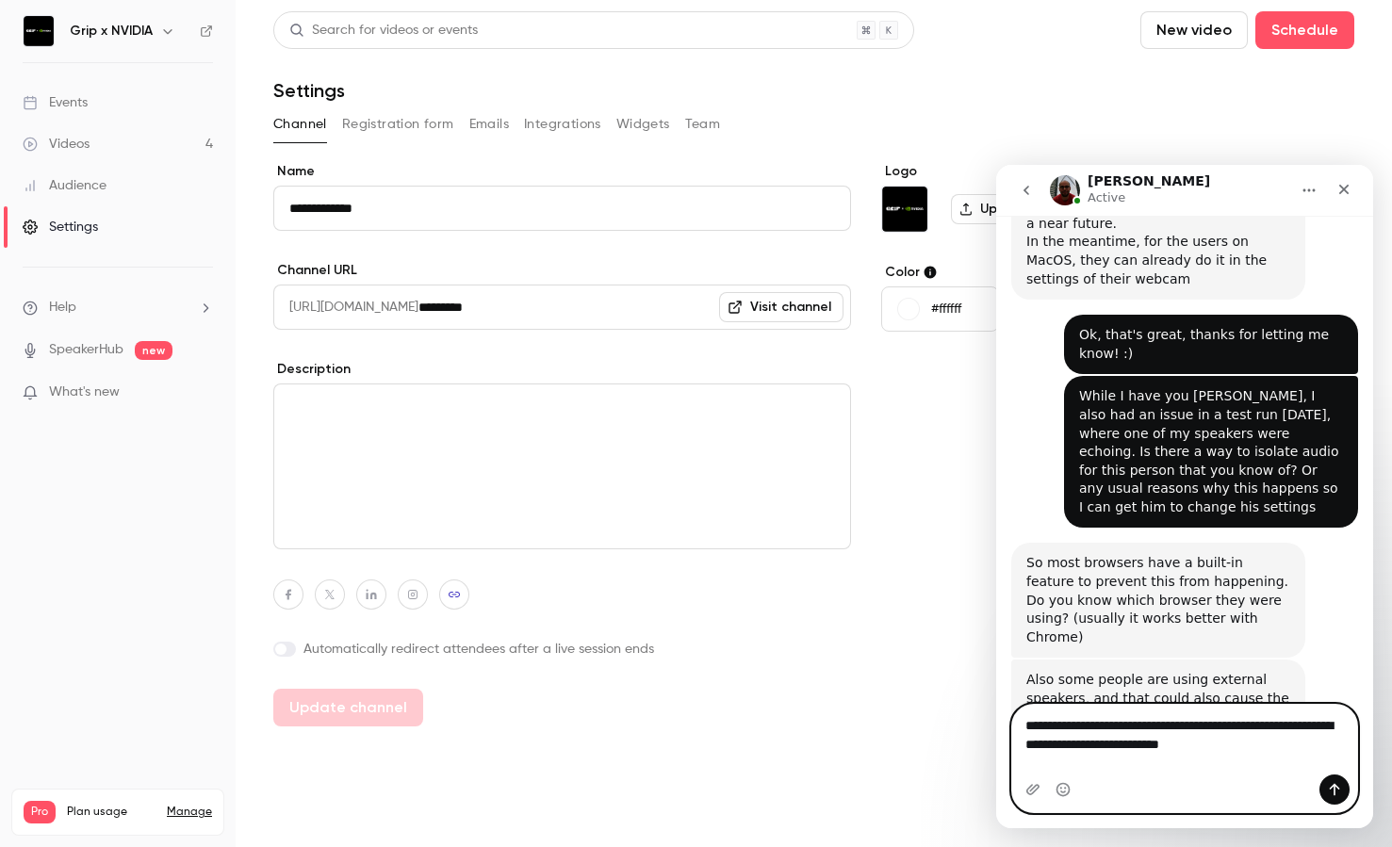
type textarea "**********"
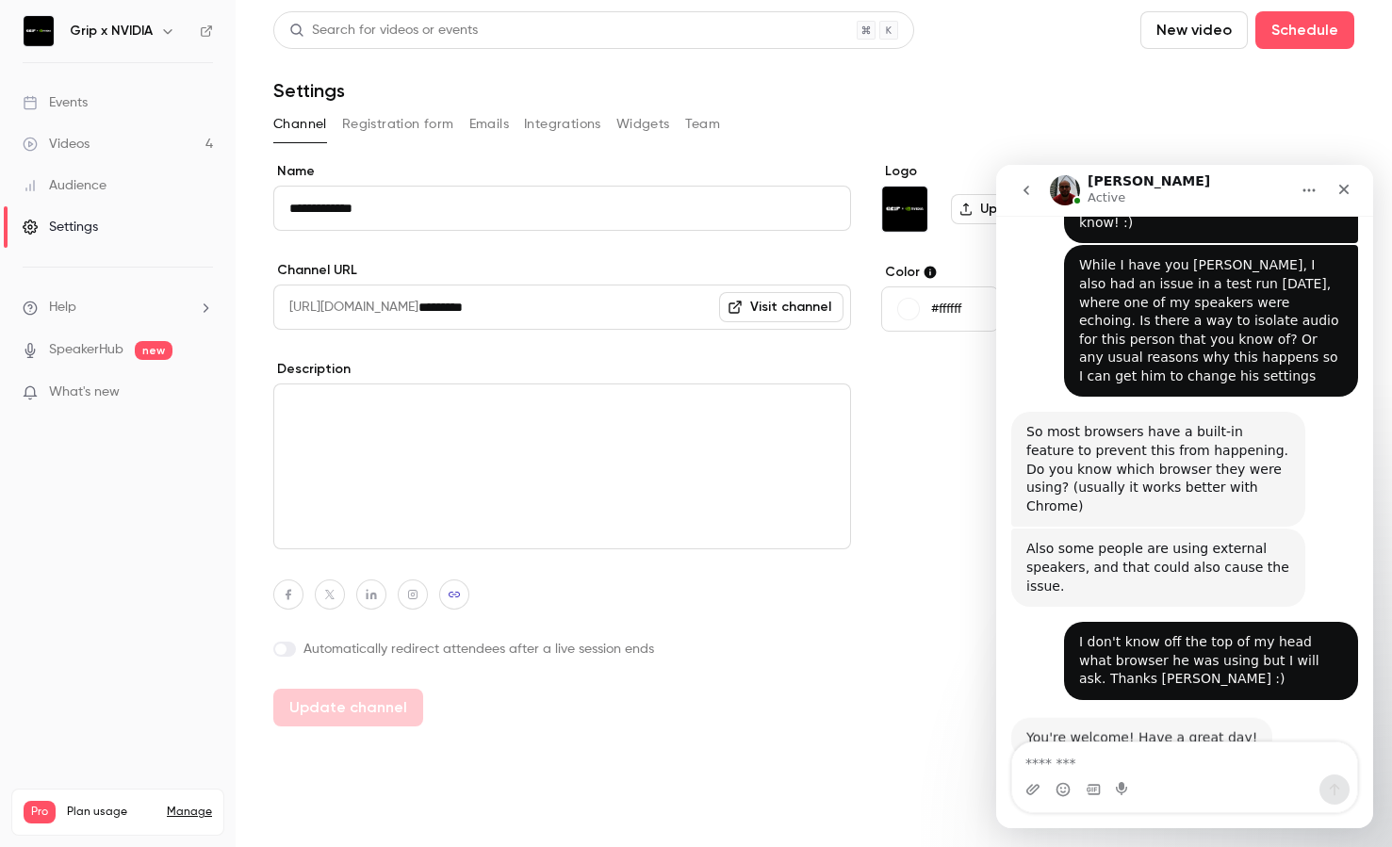
scroll to position [707, 0]
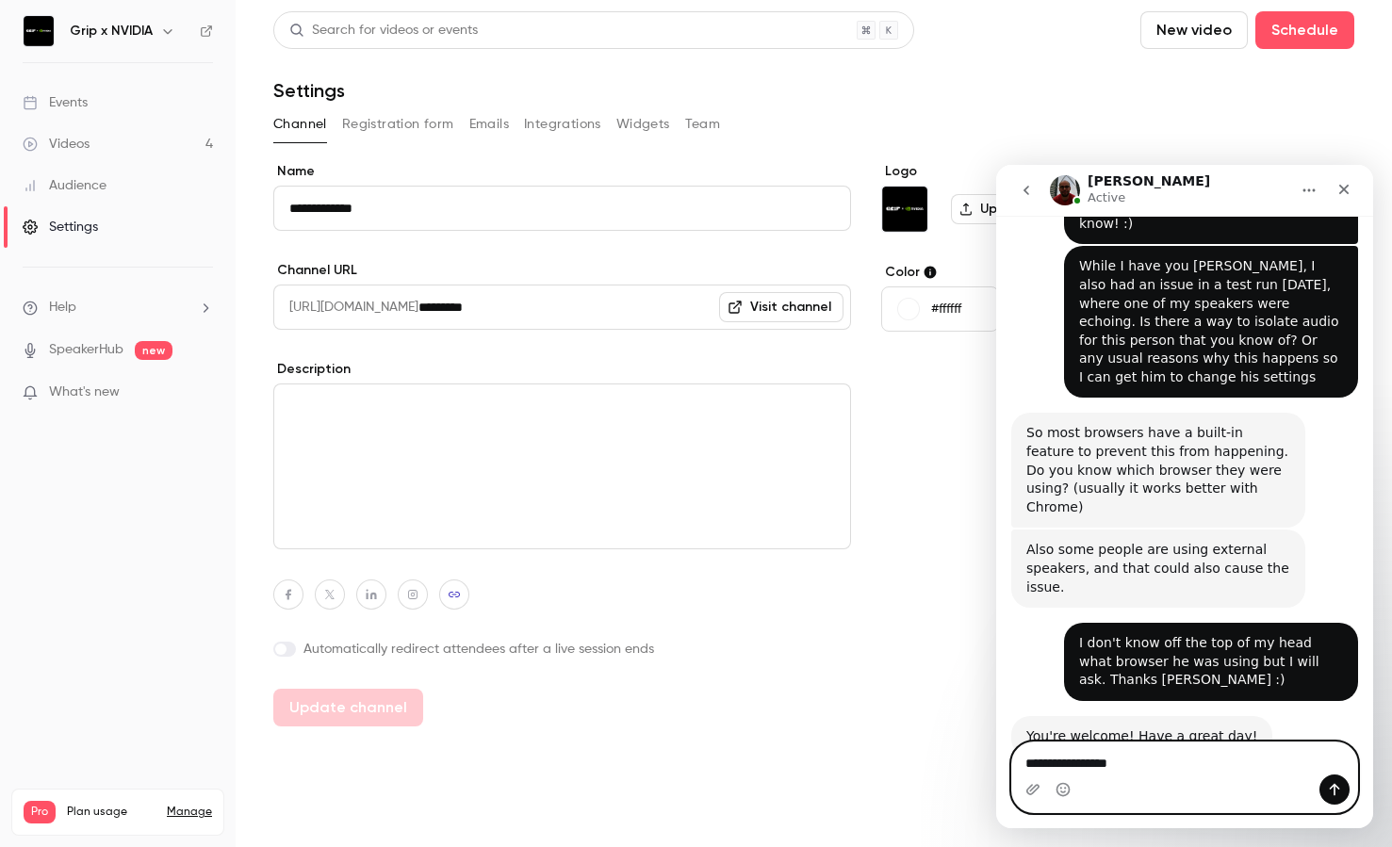
type textarea "**********"
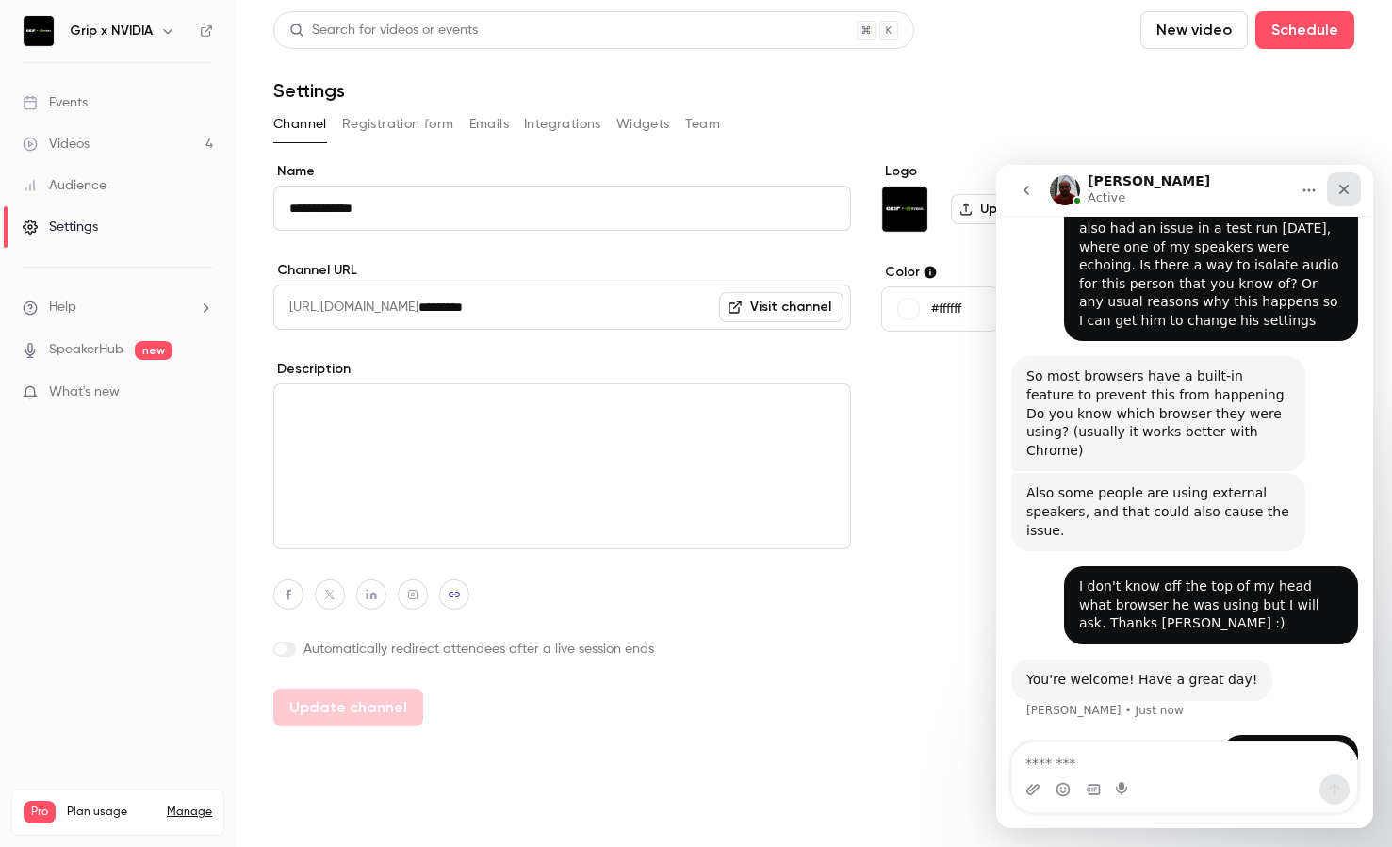
click at [1342, 190] on icon "Close" at bounding box center [1344, 190] width 10 height 10
